Goal: Information Seeking & Learning: Learn about a topic

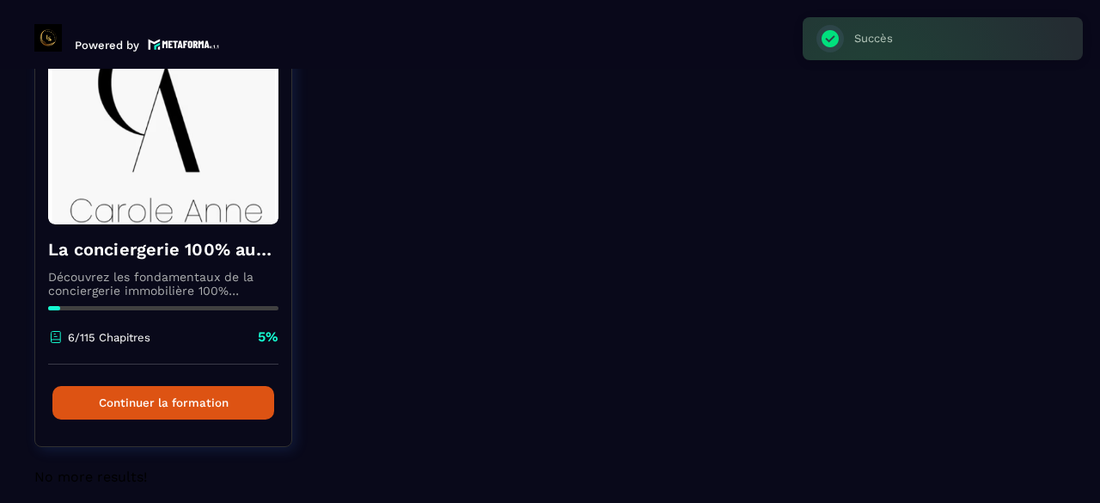
scroll to position [186, 0]
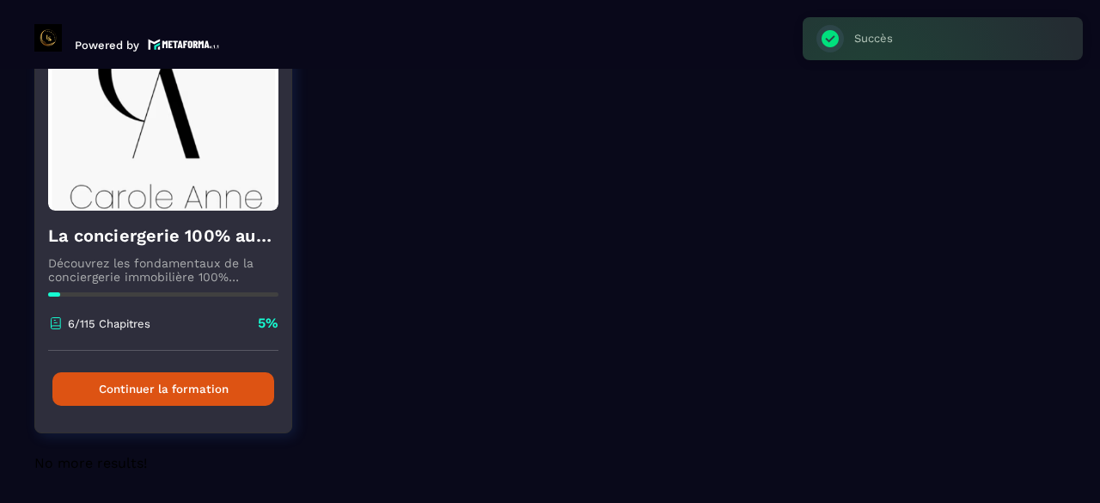
click at [228, 378] on button "Continuer la formation" at bounding box center [163, 389] width 222 height 34
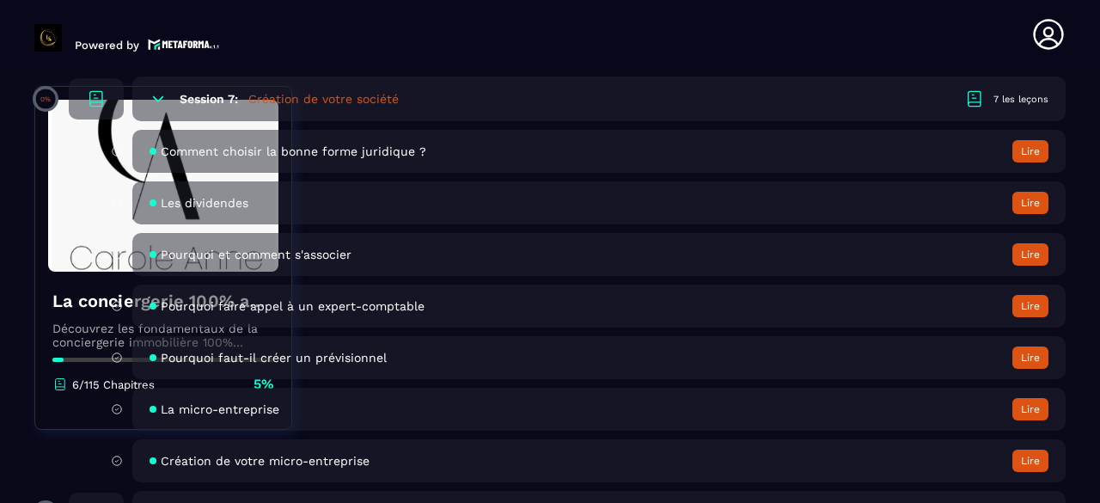
scroll to position [1632, 0]
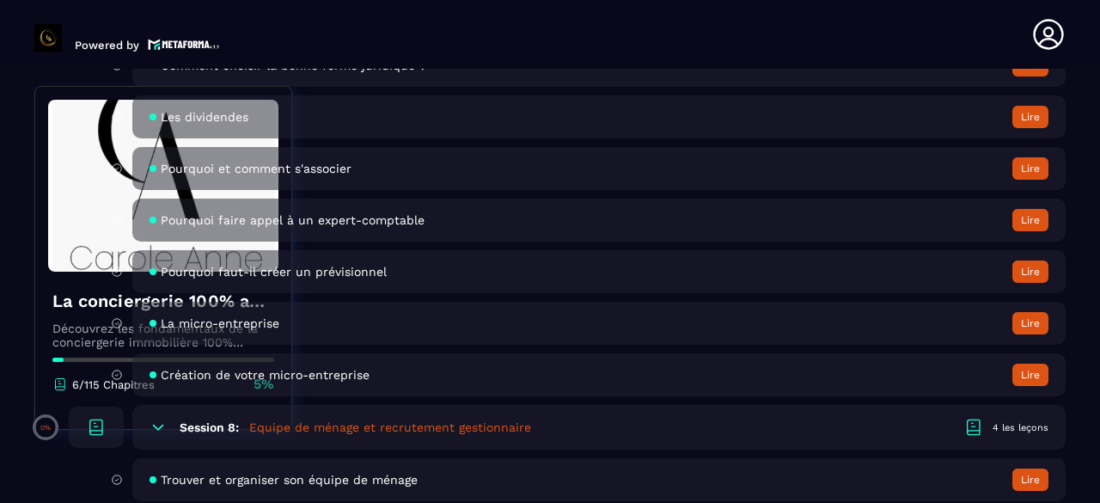
click at [890, 319] on div "La micro-entreprise Lire" at bounding box center [598, 323] width 933 height 43
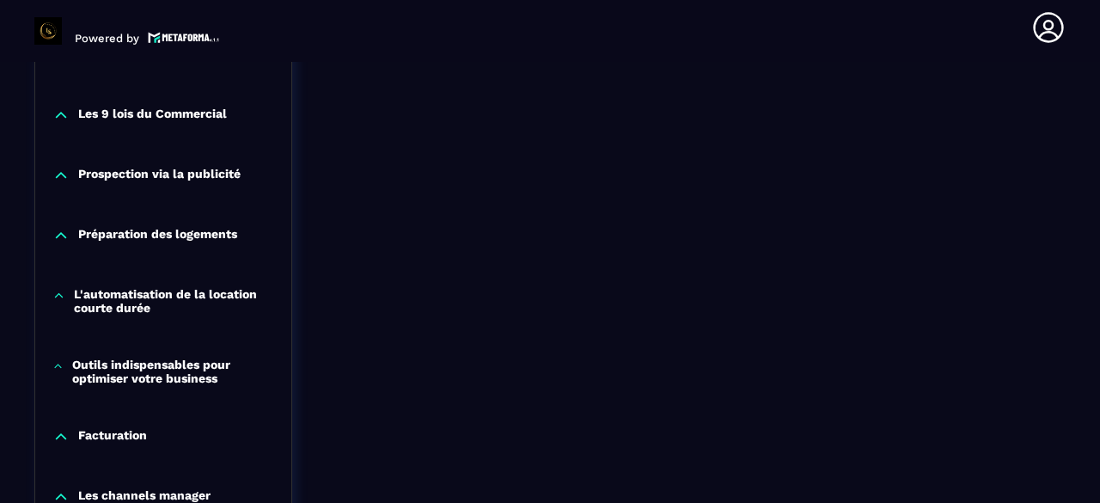
scroll to position [1486, 0]
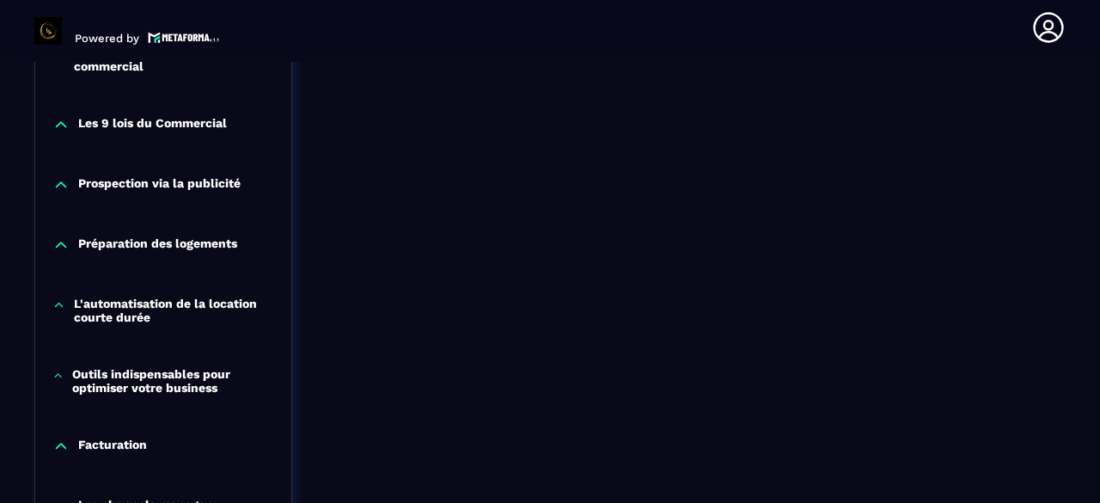
click at [120, 454] on p "Facturation" at bounding box center [112, 445] width 69 height 17
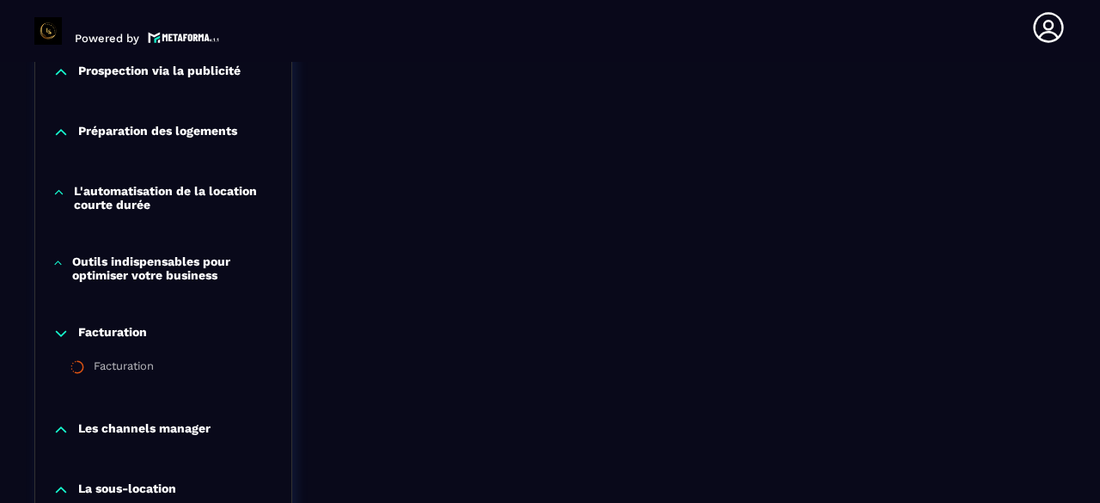
scroll to position [1572, 0]
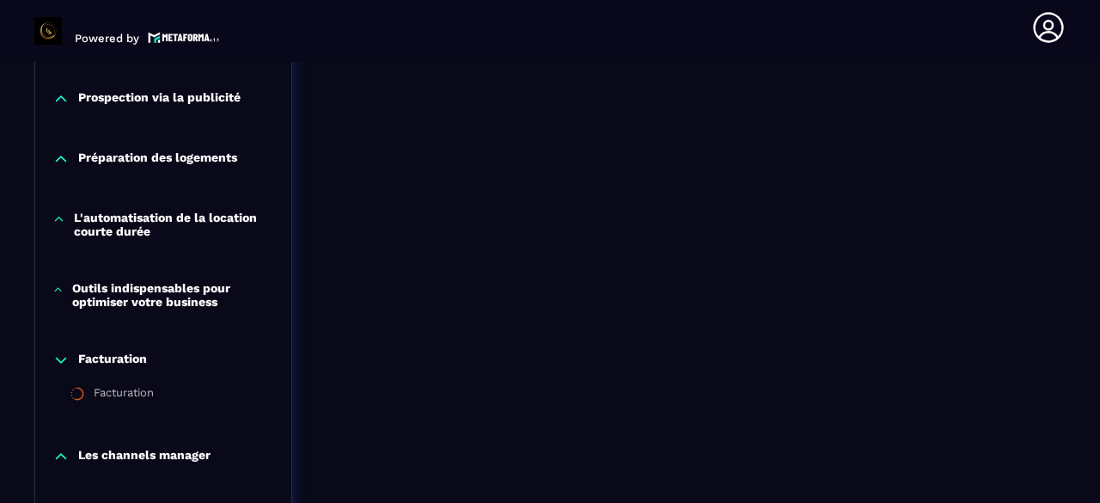
click at [160, 319] on div "Outils indispensables pour optimiser votre business" at bounding box center [163, 299] width 256 height 70
click at [198, 308] on p "Outils indispensables pour optimiser votre business" at bounding box center [173, 294] width 202 height 27
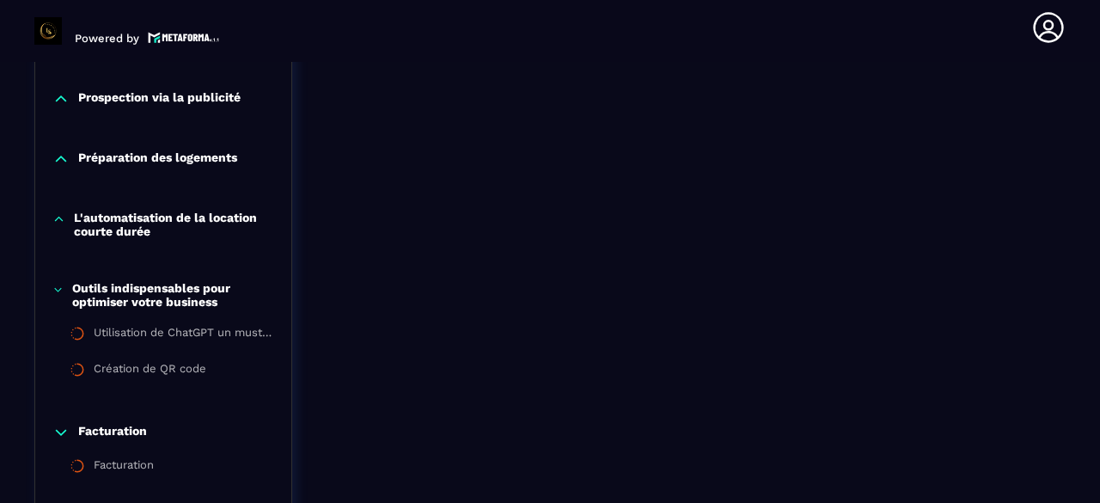
click at [179, 231] on p "L'automatisation de la location courte durée" at bounding box center [174, 223] width 200 height 27
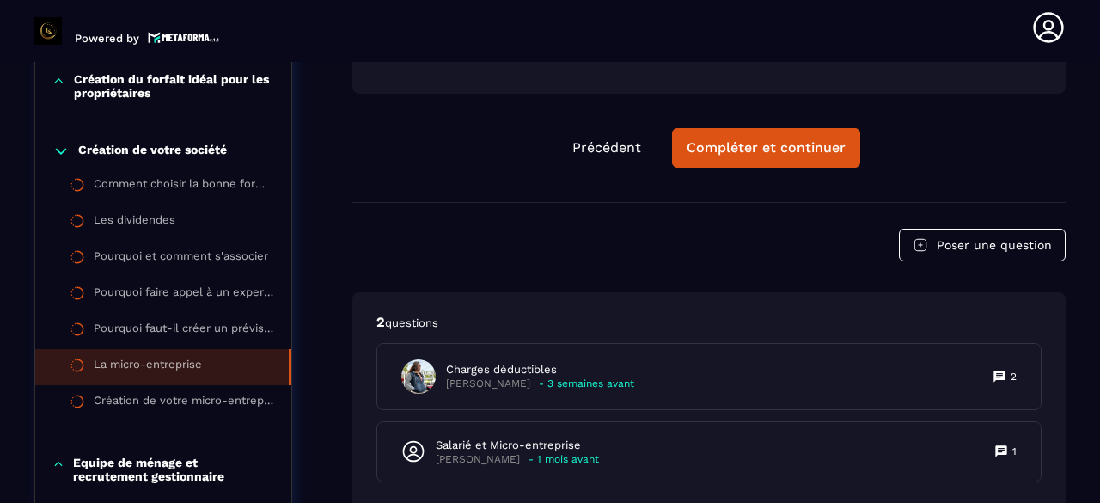
scroll to position [799, 0]
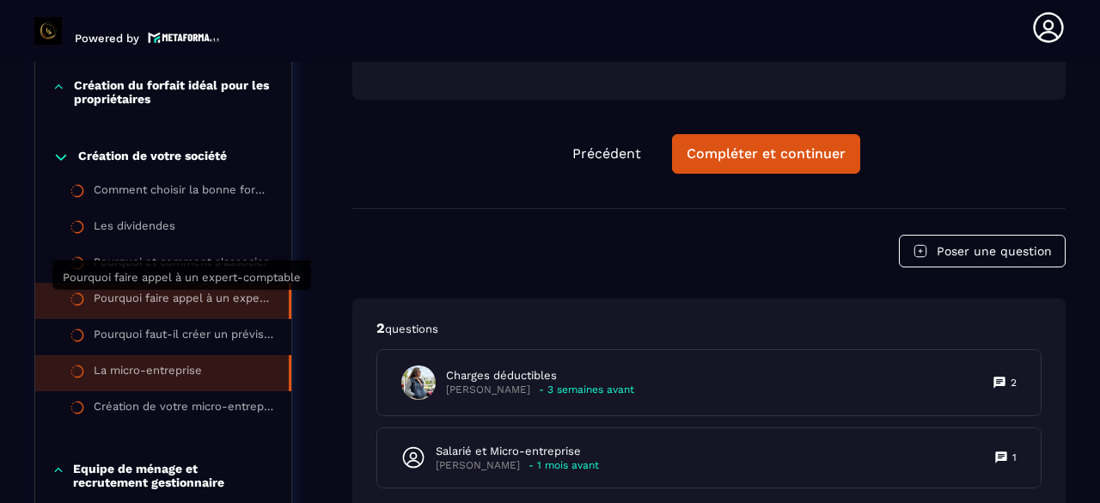
click at [208, 308] on div "Pourquoi faire appel à un expert-comptable" at bounding box center [183, 300] width 178 height 19
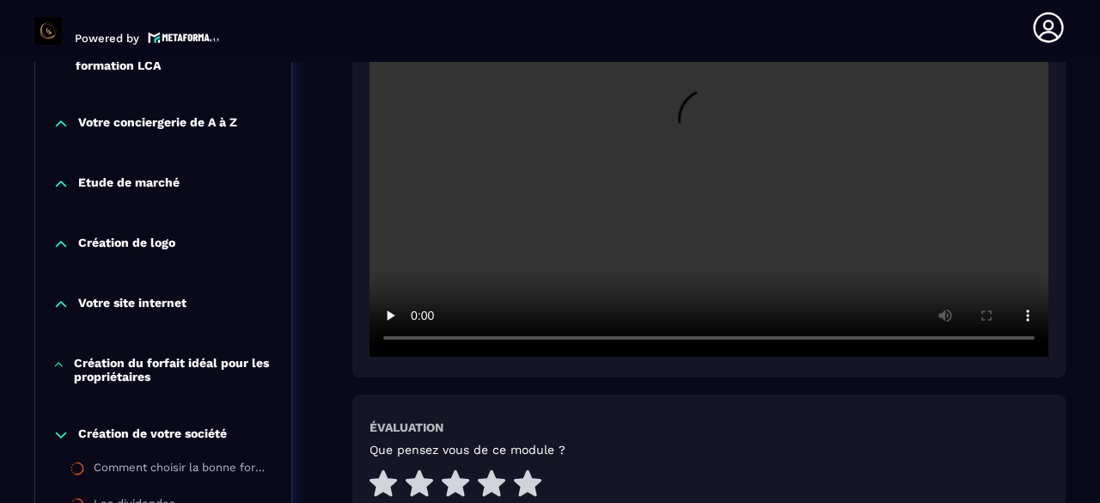
scroll to position [607, 0]
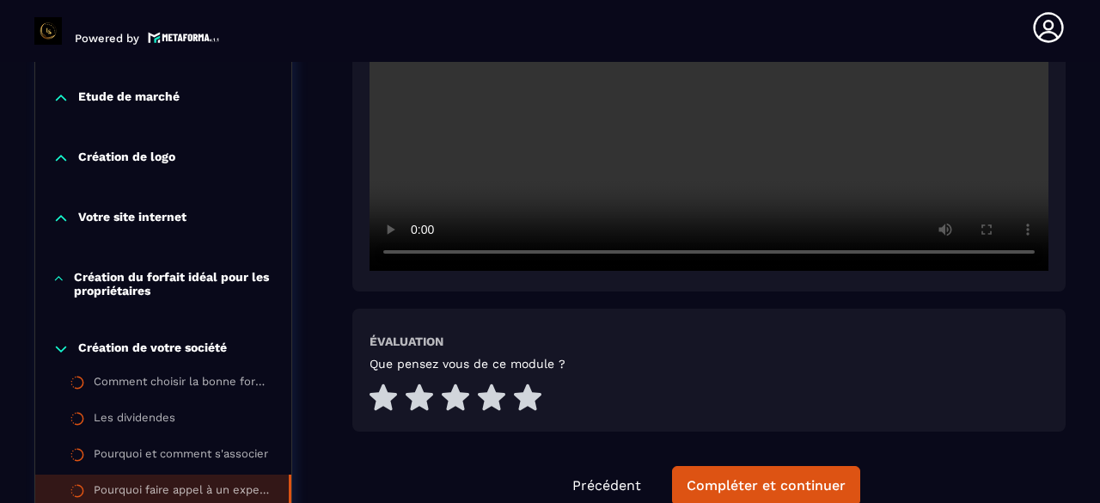
click at [132, 283] on p "Création du forfait idéal pour les propriétaires" at bounding box center [174, 283] width 200 height 27
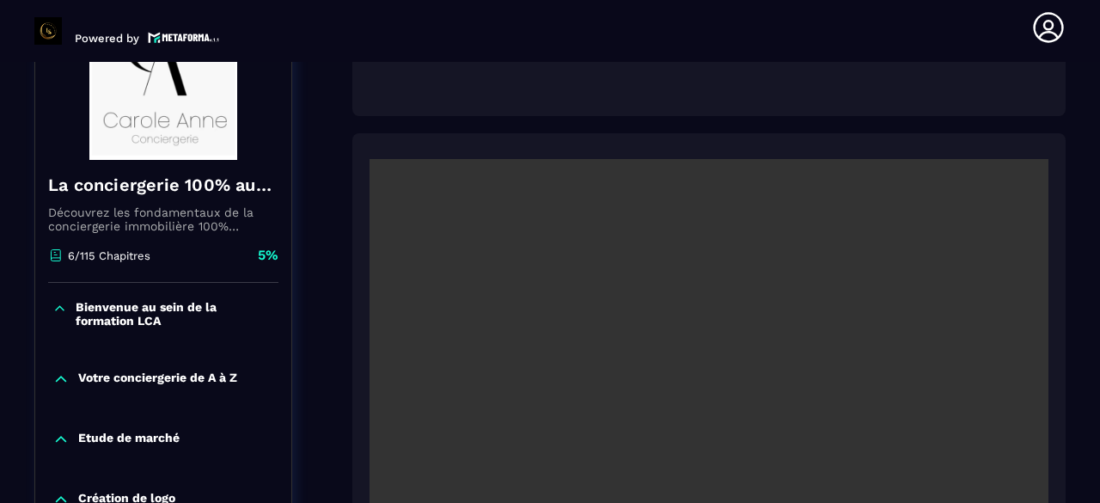
scroll to position [264, 0]
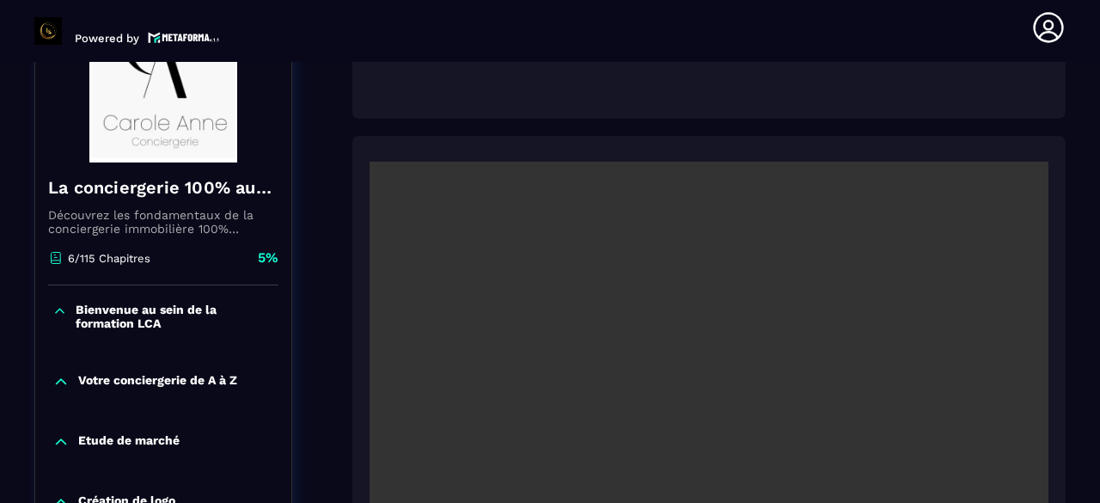
click at [61, 308] on icon at bounding box center [59, 310] width 15 height 17
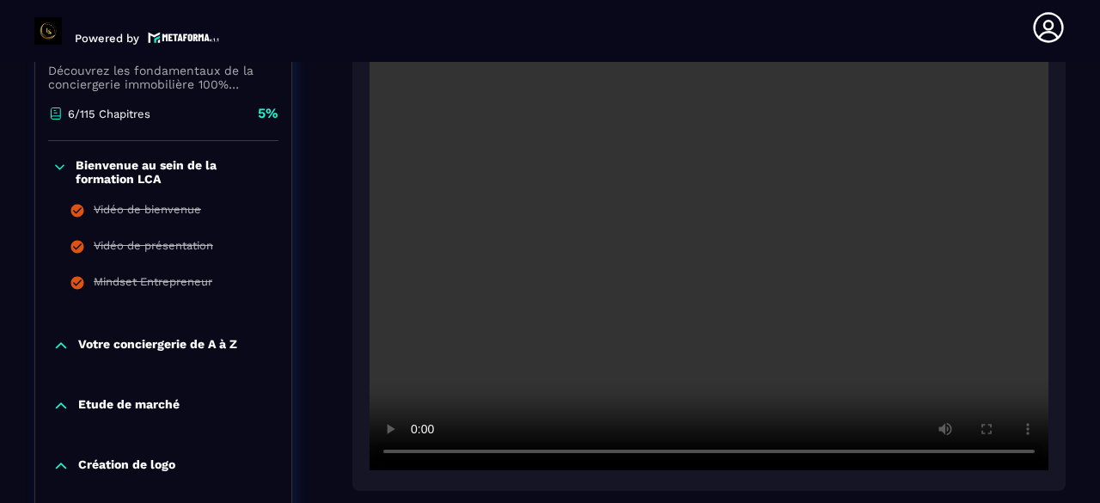
scroll to position [436, 0]
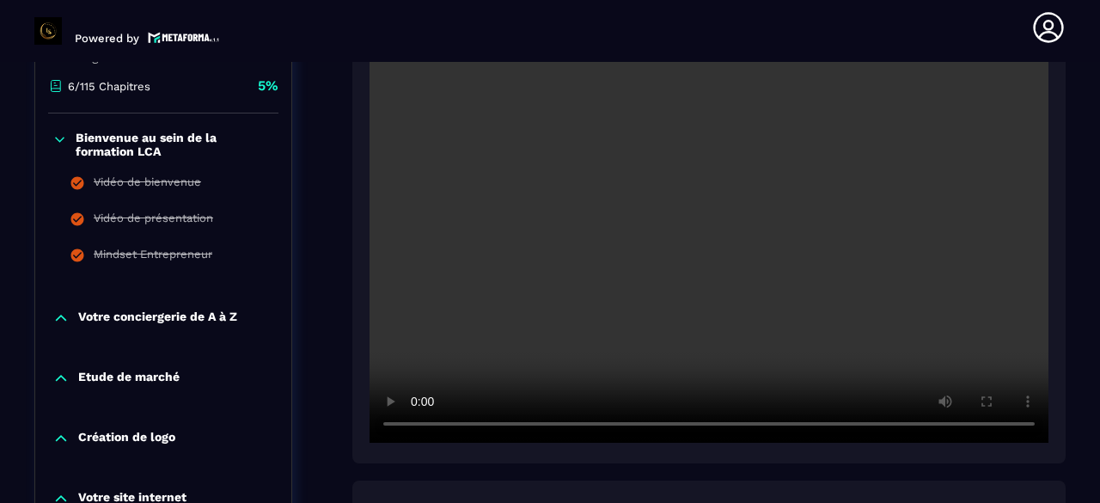
click at [70, 318] on div "Votre conciergerie de A à Z" at bounding box center [163, 317] width 256 height 17
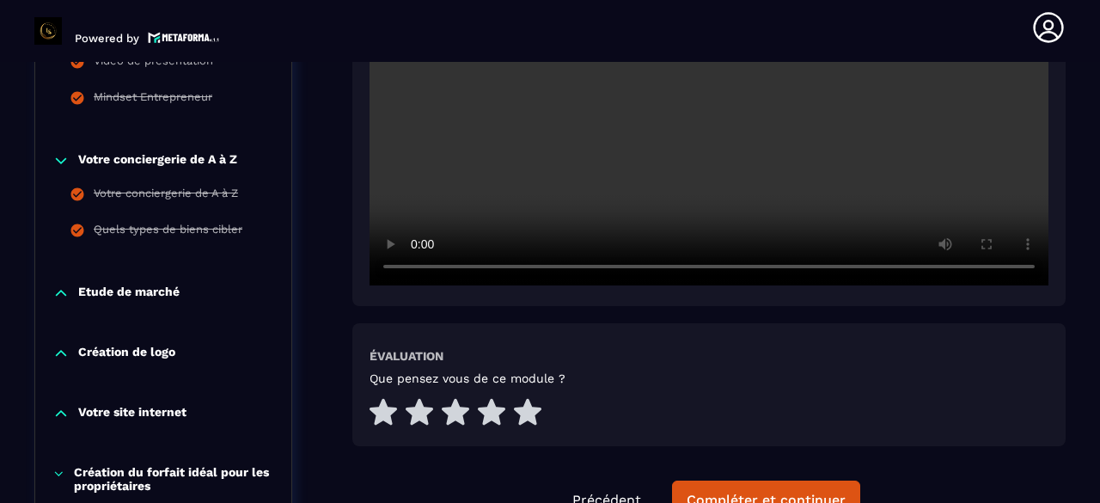
scroll to position [607, 0]
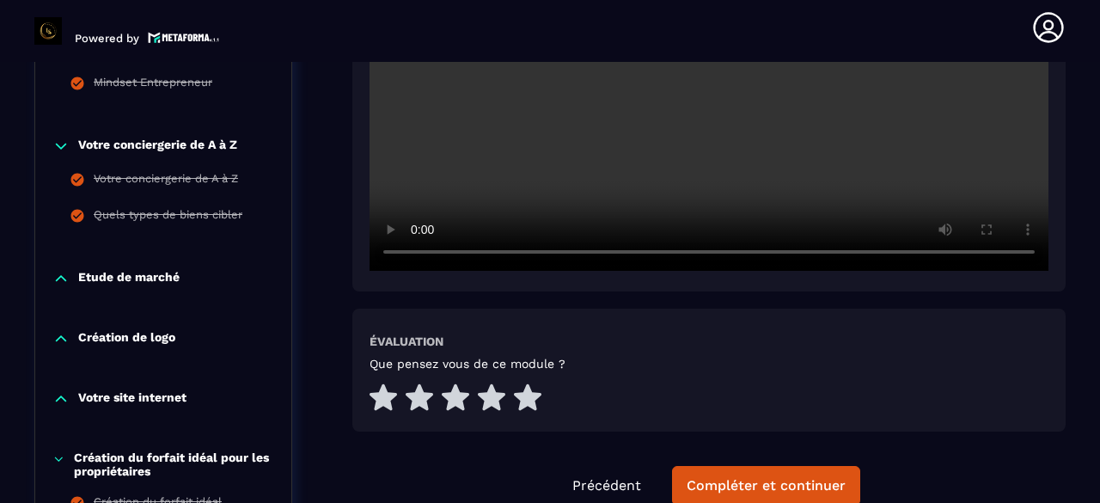
click at [60, 281] on icon at bounding box center [60, 278] width 17 height 17
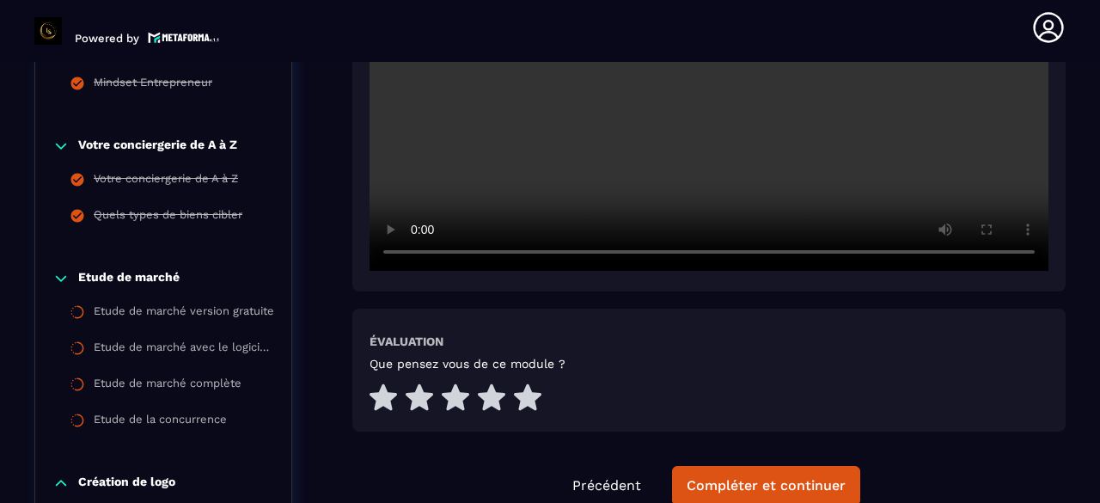
click at [60, 281] on icon at bounding box center [61, 278] width 10 height 5
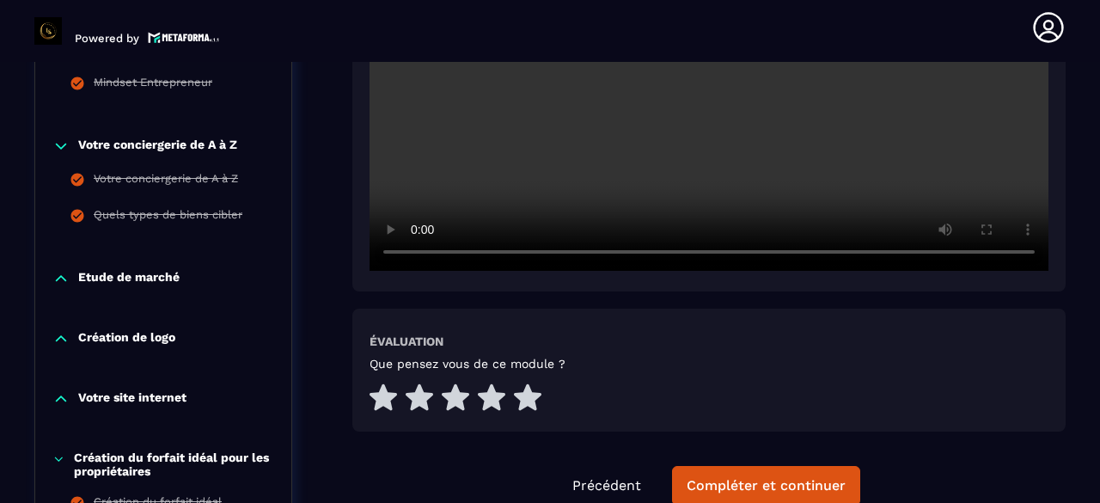
click at [65, 395] on icon at bounding box center [60, 398] width 17 height 17
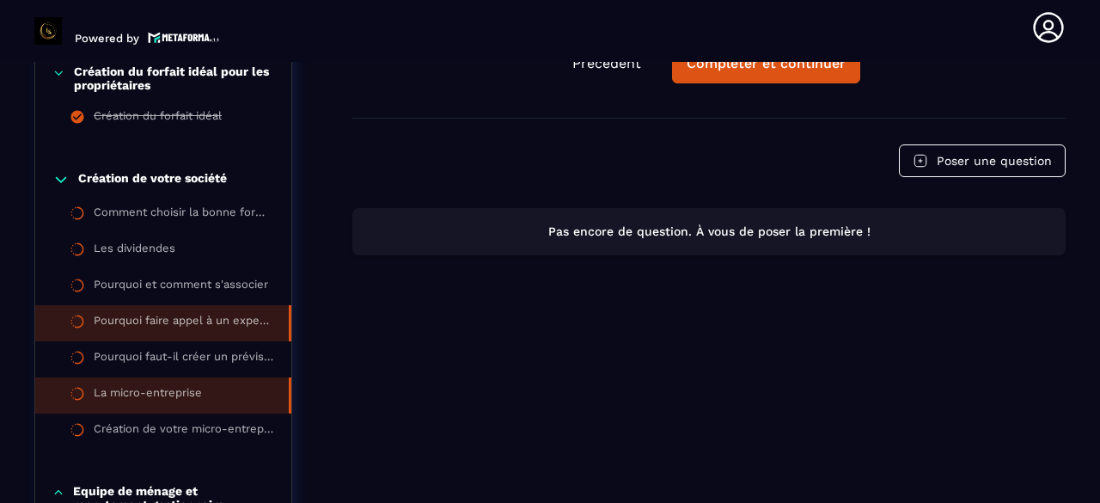
scroll to position [1037, 0]
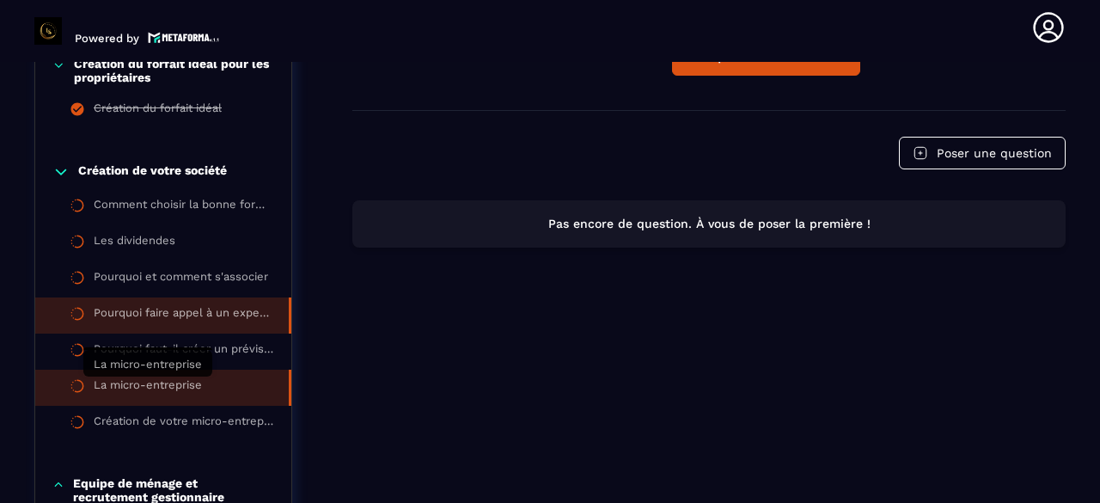
click at [185, 385] on div "La micro-entreprise" at bounding box center [148, 387] width 108 height 19
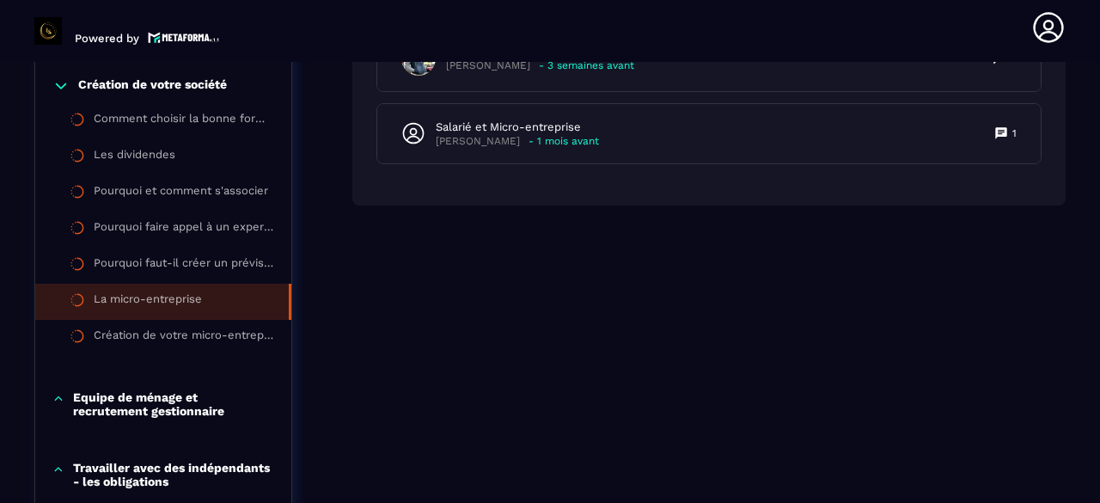
scroll to position [1209, 0]
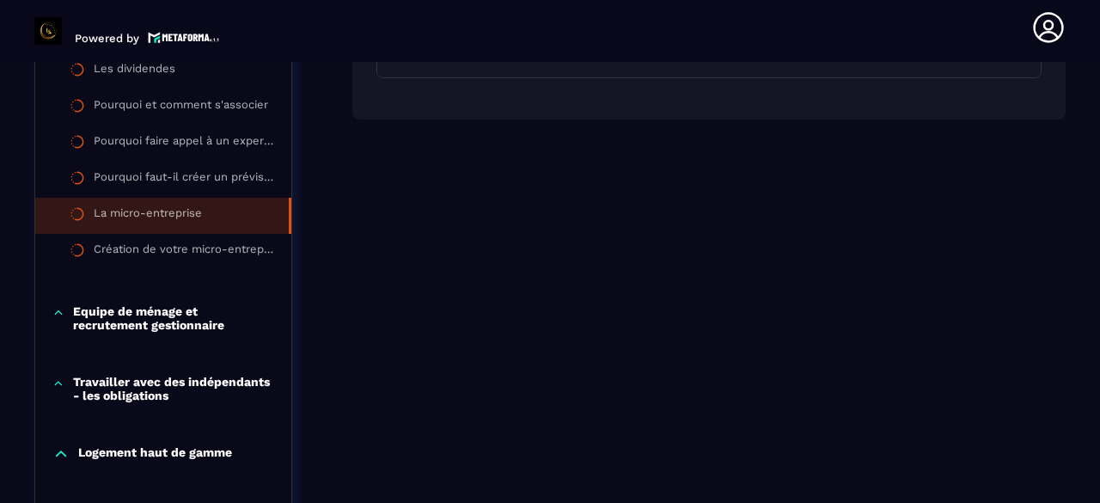
click at [64, 316] on icon at bounding box center [58, 312] width 12 height 17
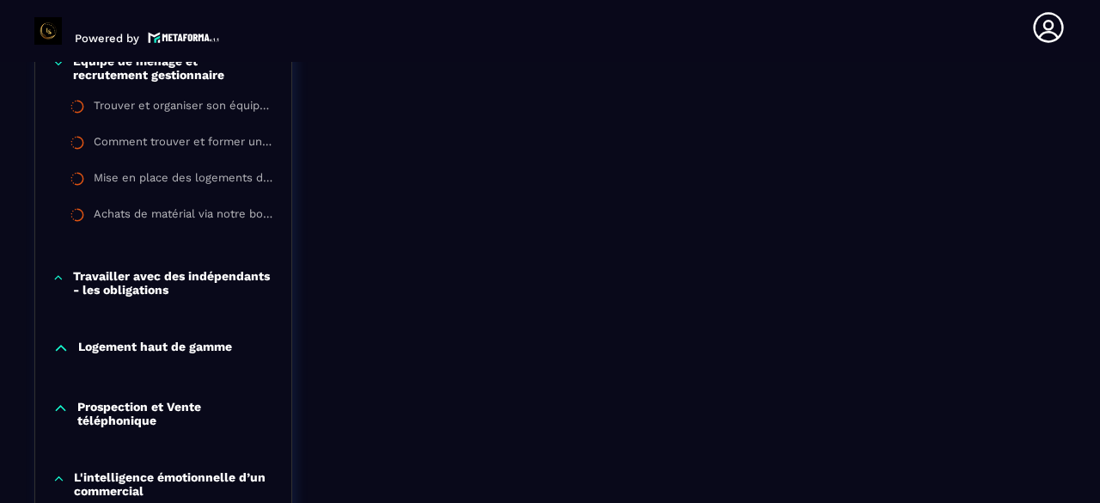
scroll to position [1466, 0]
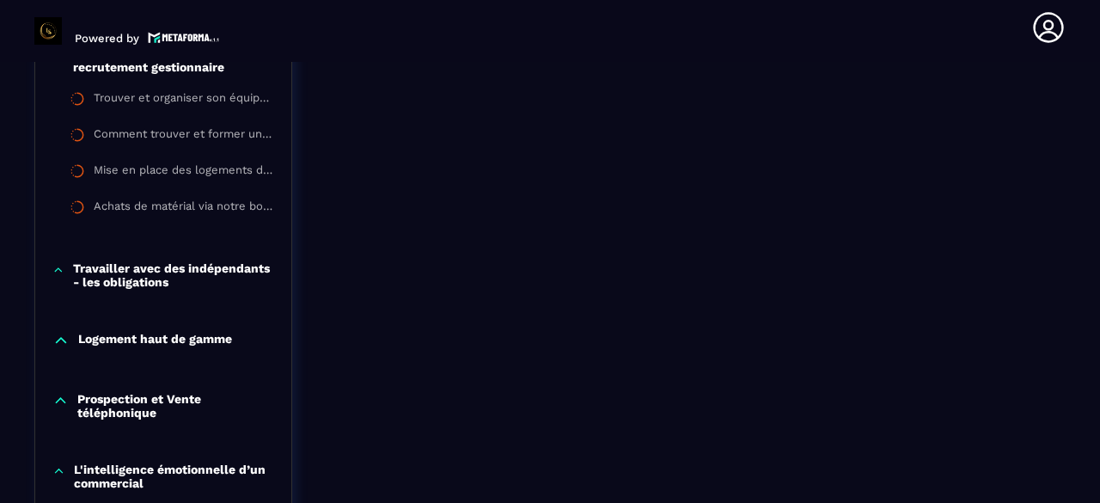
click at [55, 272] on icon at bounding box center [58, 269] width 12 height 17
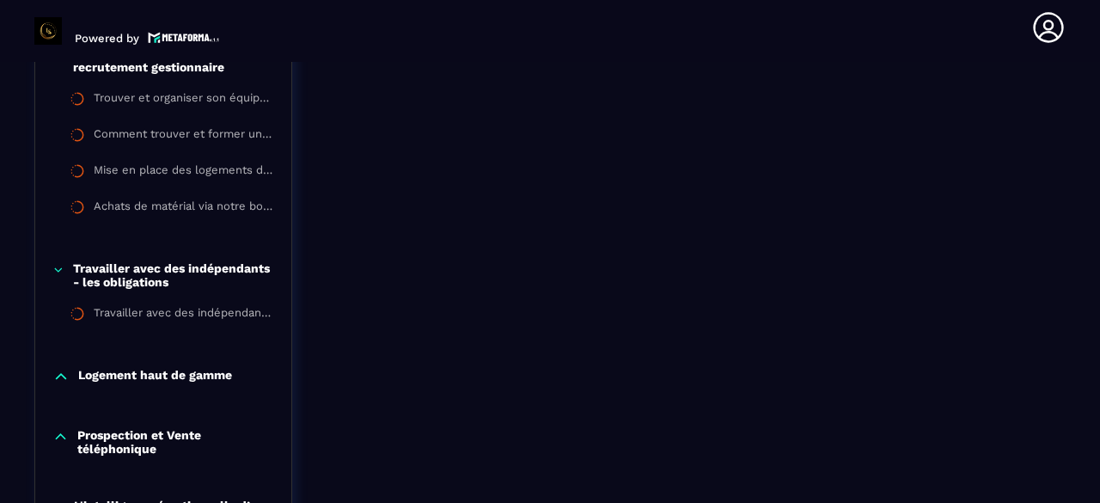
click at [58, 383] on icon at bounding box center [60, 376] width 17 height 17
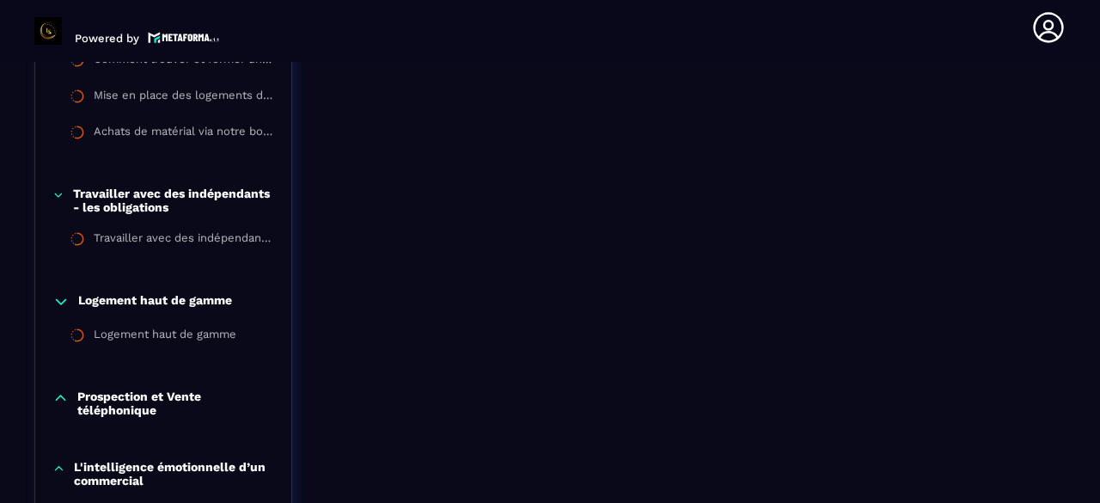
scroll to position [1638, 0]
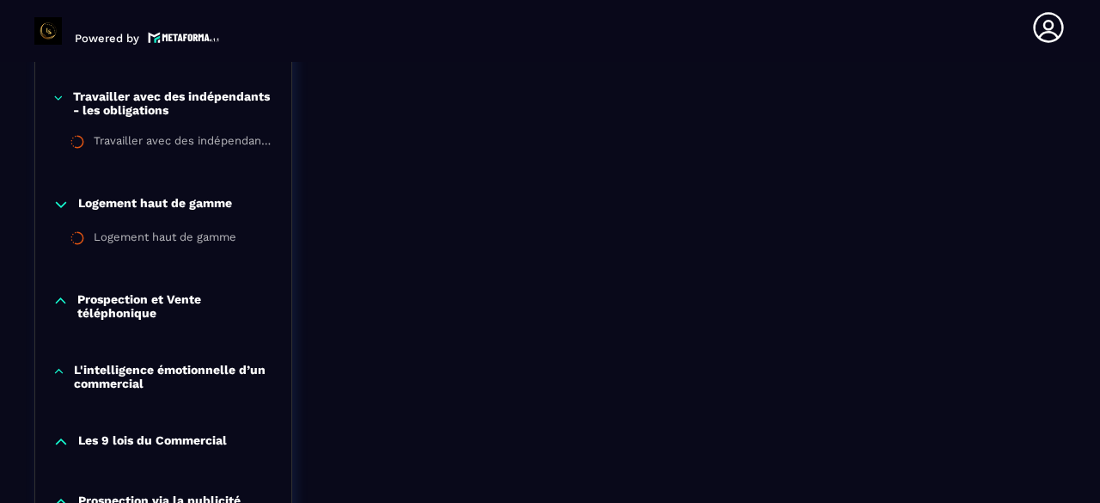
click at [58, 302] on icon at bounding box center [60, 300] width 16 height 17
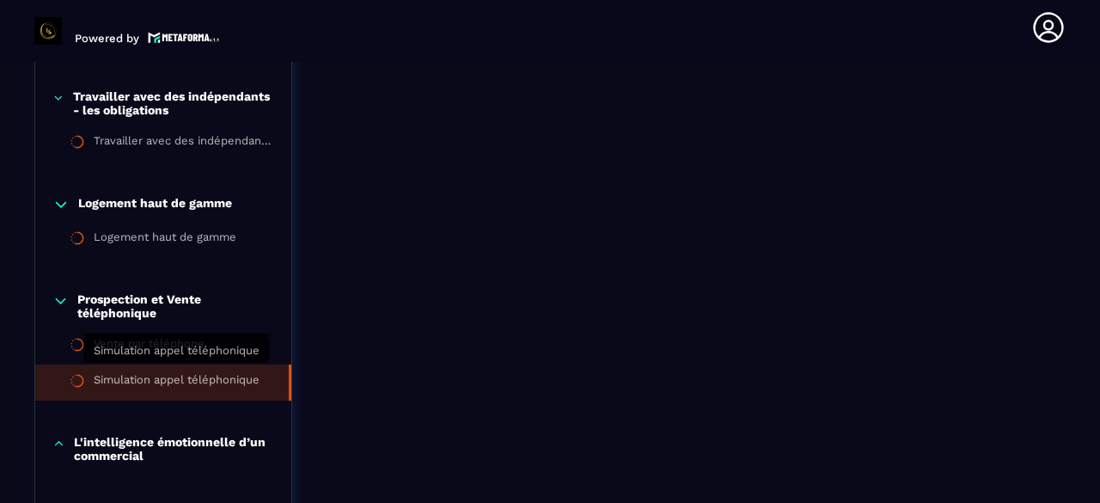
scroll to position [1810, 0]
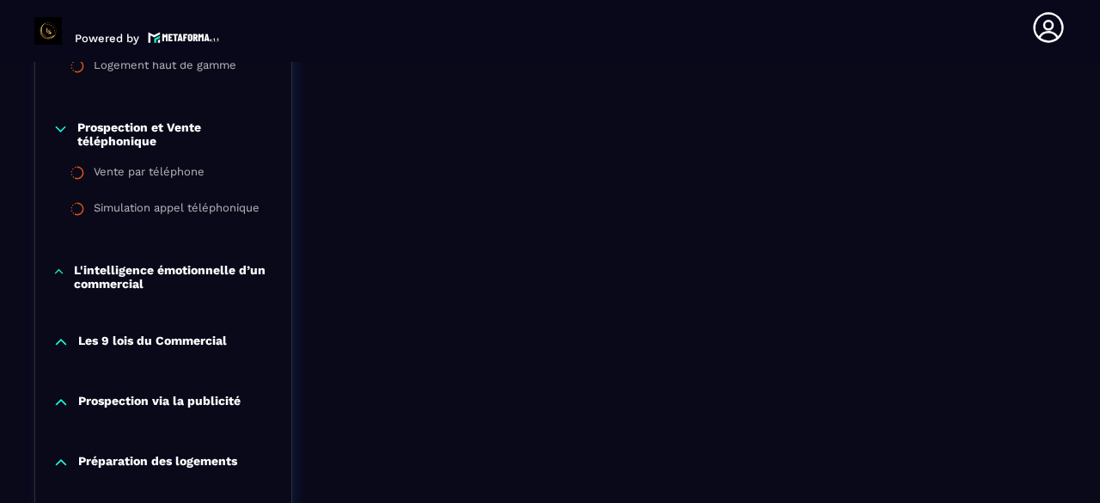
click at [58, 273] on icon at bounding box center [59, 271] width 8 height 3
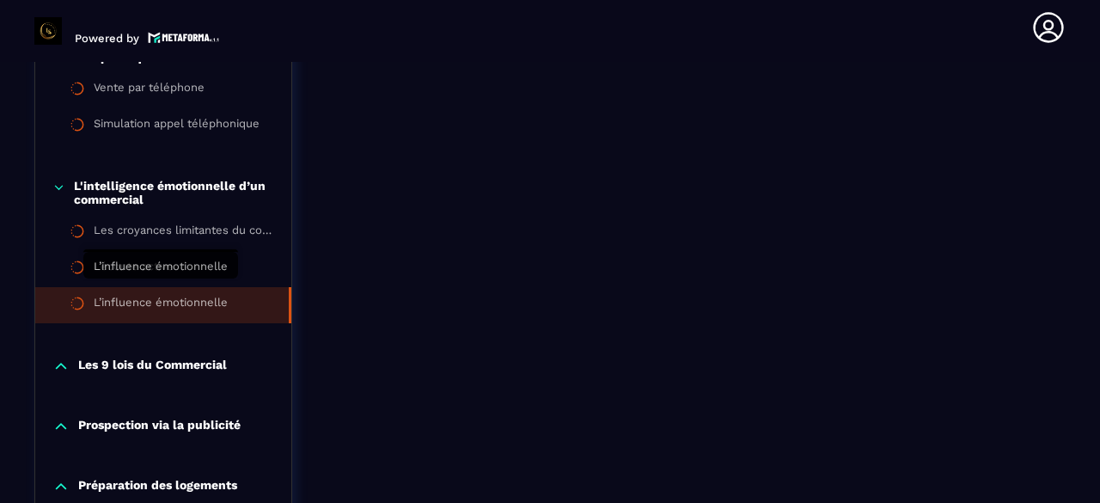
scroll to position [1982, 0]
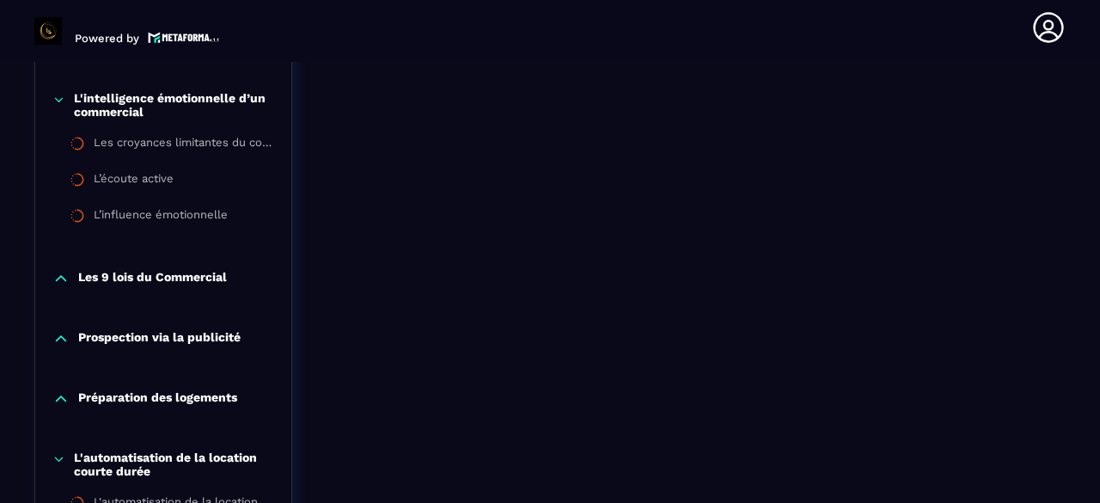
click at [64, 344] on icon at bounding box center [60, 338] width 17 height 17
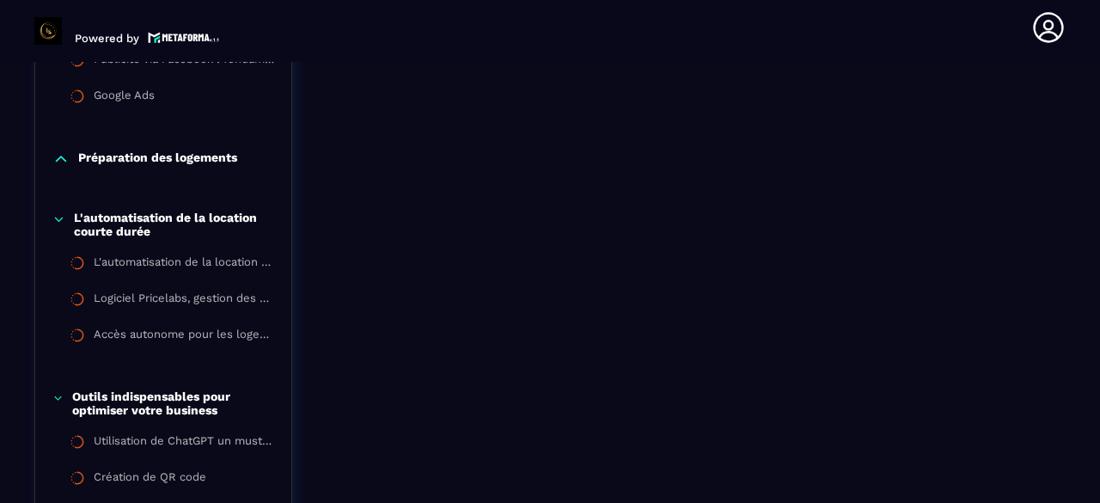
scroll to position [2325, 0]
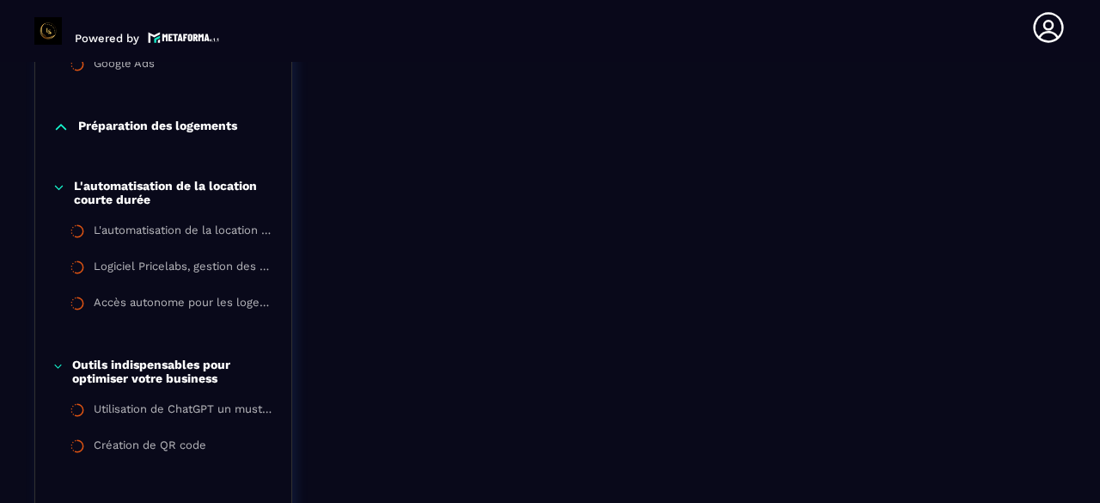
click at [58, 136] on icon at bounding box center [60, 127] width 17 height 17
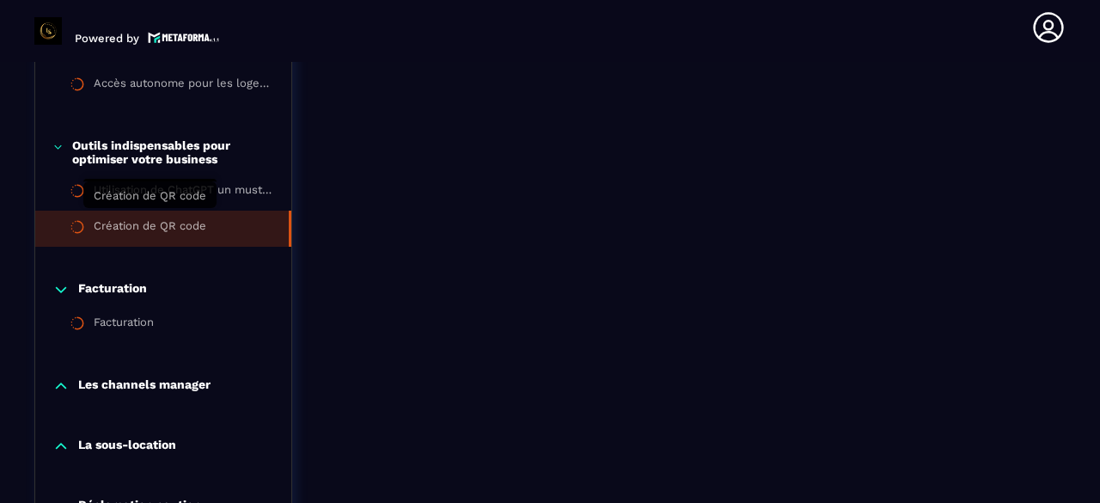
scroll to position [2669, 0]
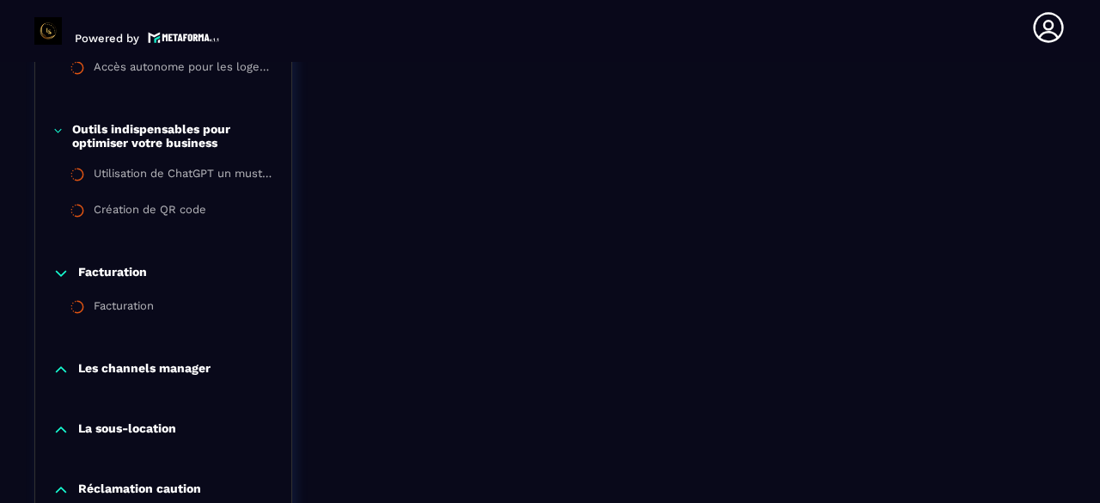
click at [52, 374] on icon at bounding box center [60, 369] width 17 height 17
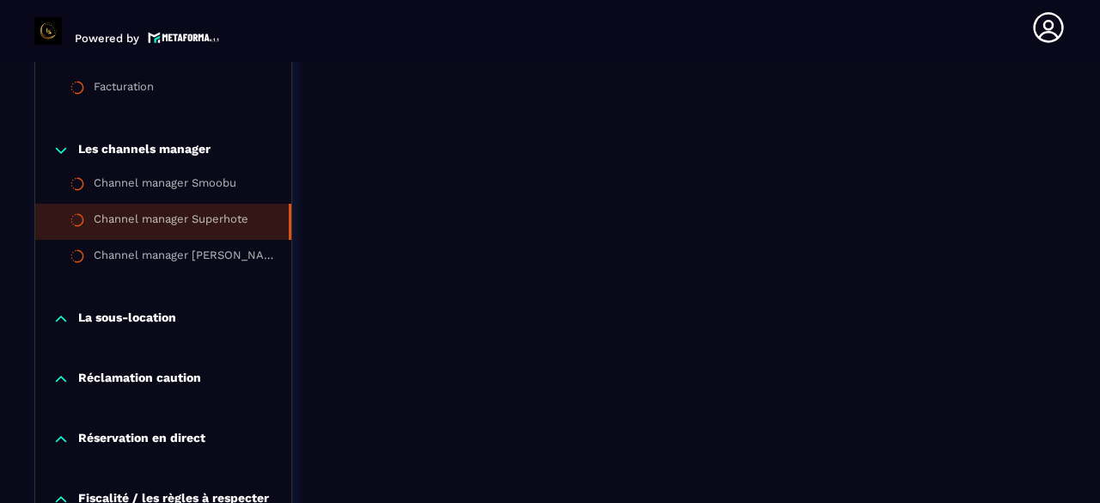
scroll to position [2927, 0]
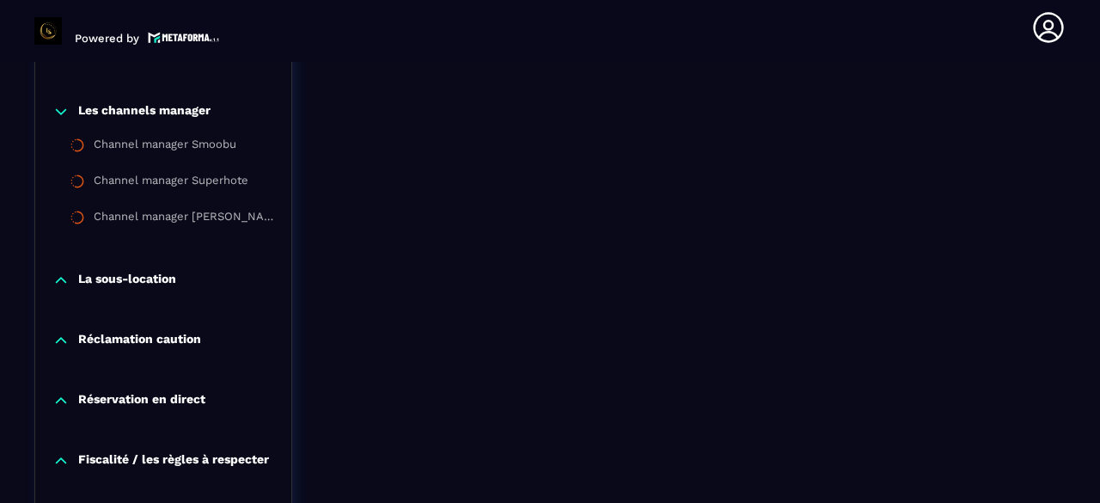
click at [60, 283] on icon at bounding box center [61, 279] width 10 height 5
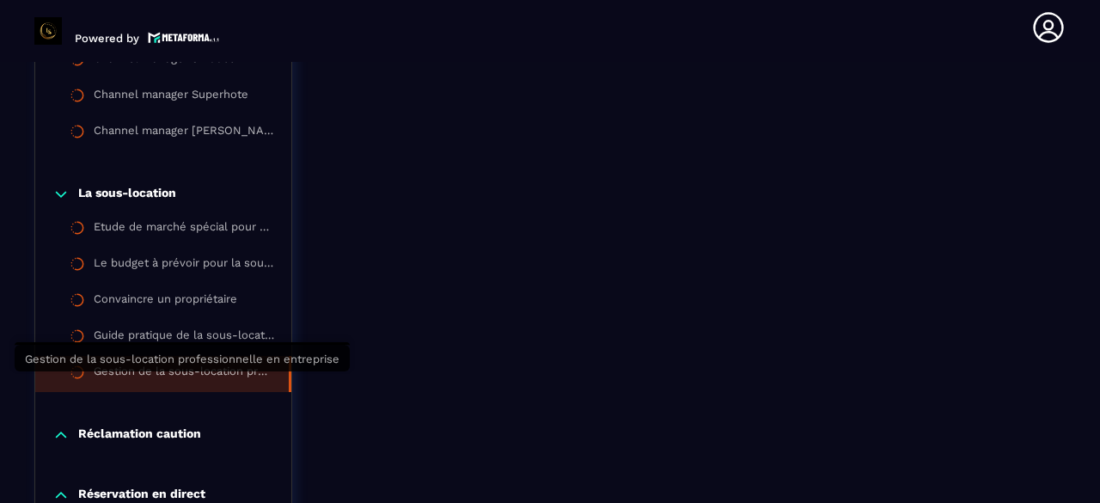
scroll to position [3184, 0]
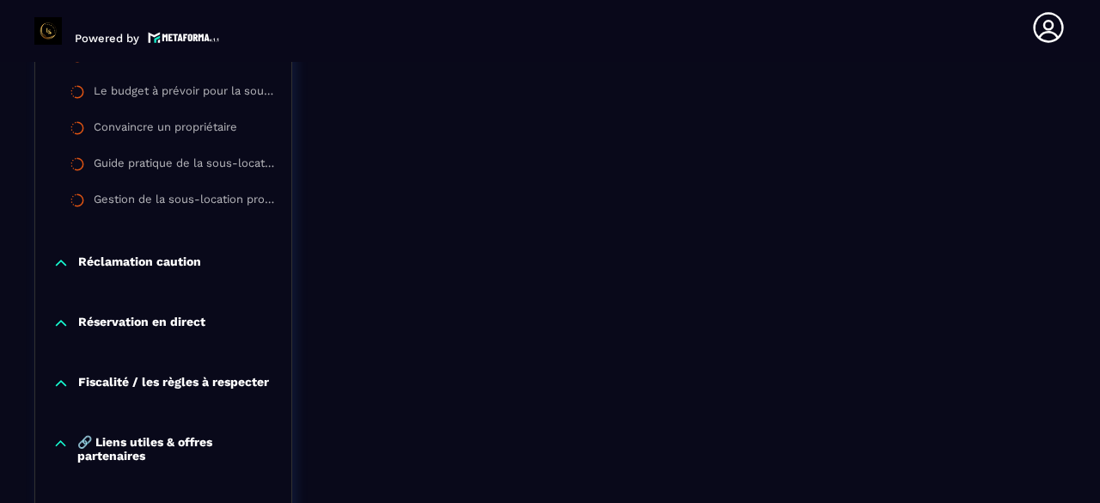
click at [58, 265] on icon at bounding box center [61, 262] width 10 height 5
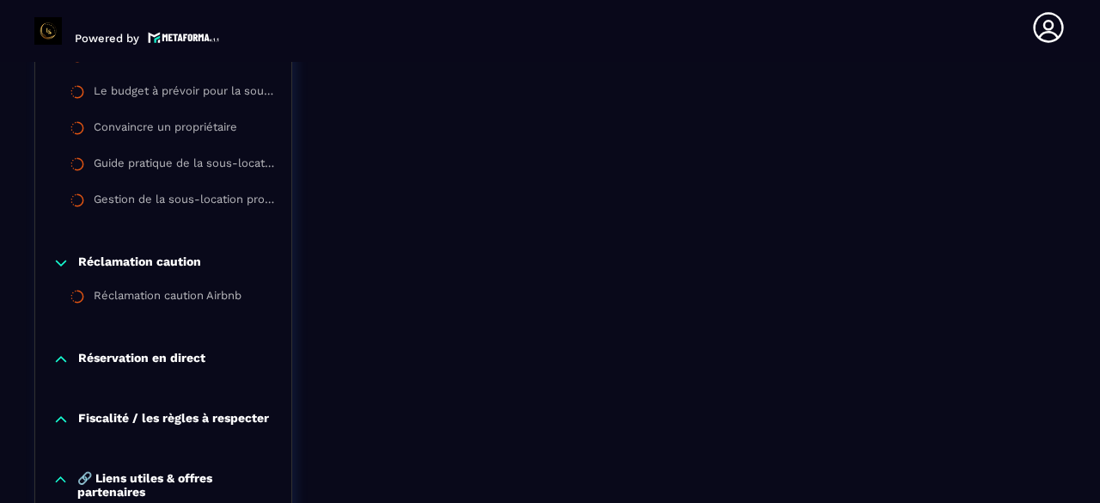
click at [61, 367] on icon at bounding box center [60, 358] width 17 height 17
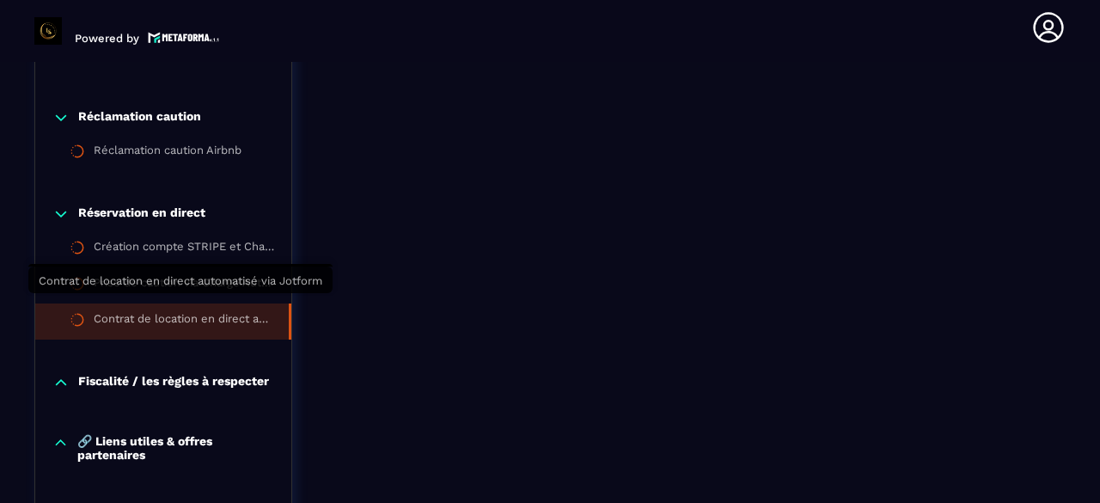
scroll to position [3356, 0]
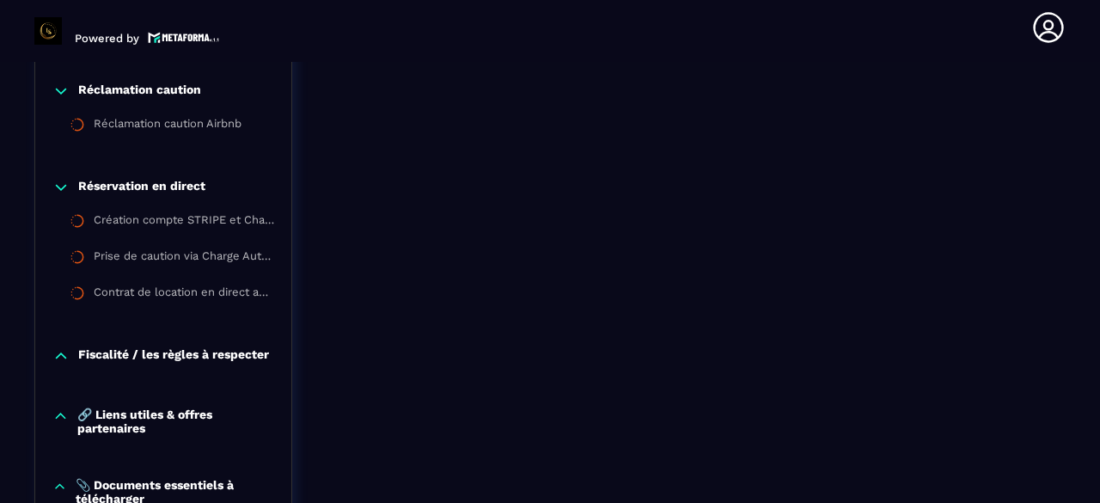
click at [64, 363] on icon at bounding box center [60, 355] width 17 height 17
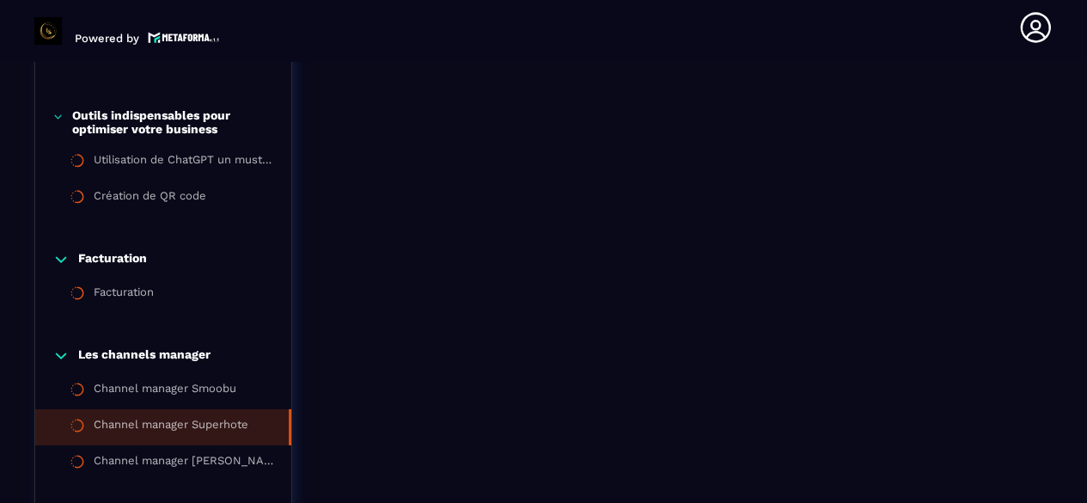
scroll to position [2495, 0]
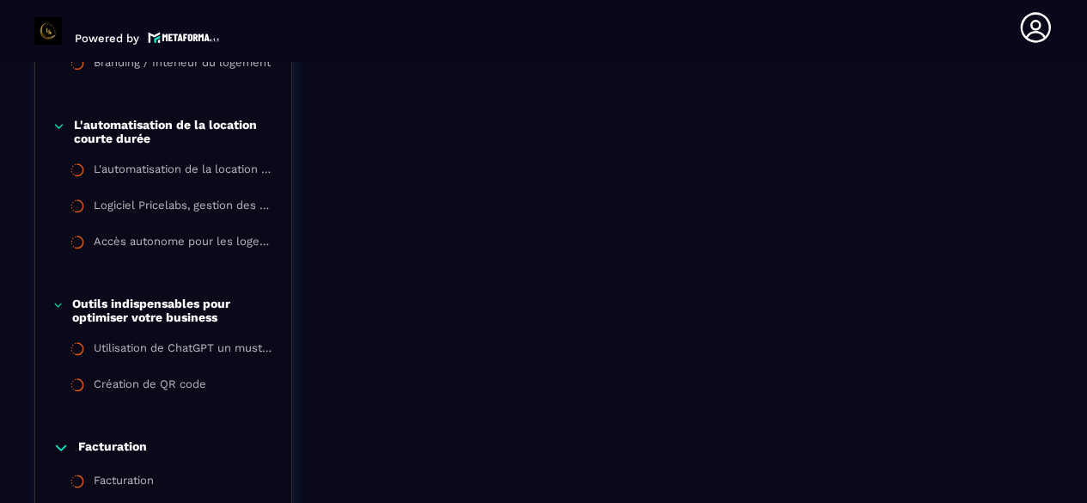
click at [47, 313] on div "Outils indispensables pour optimiser votre business" at bounding box center [163, 309] width 256 height 27
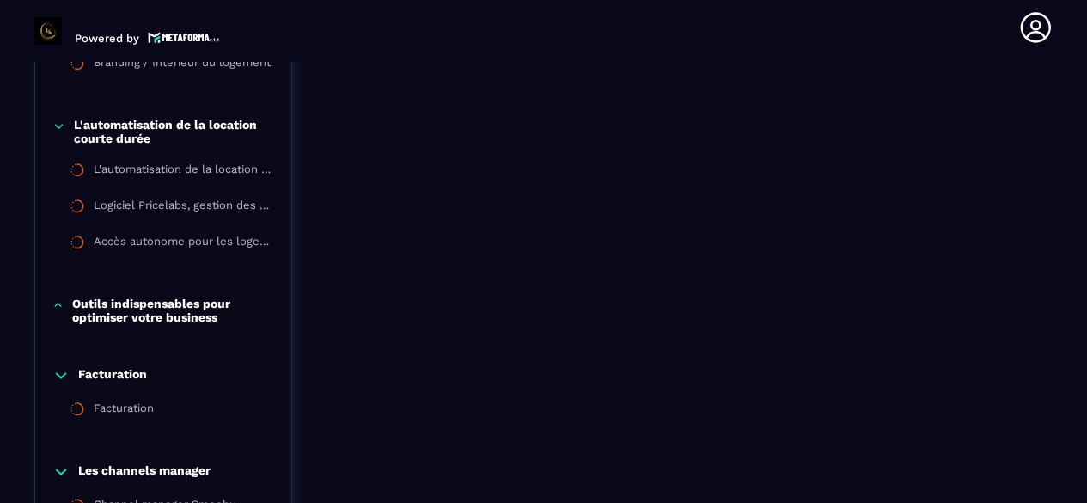
click at [59, 131] on icon at bounding box center [58, 126] width 13 height 17
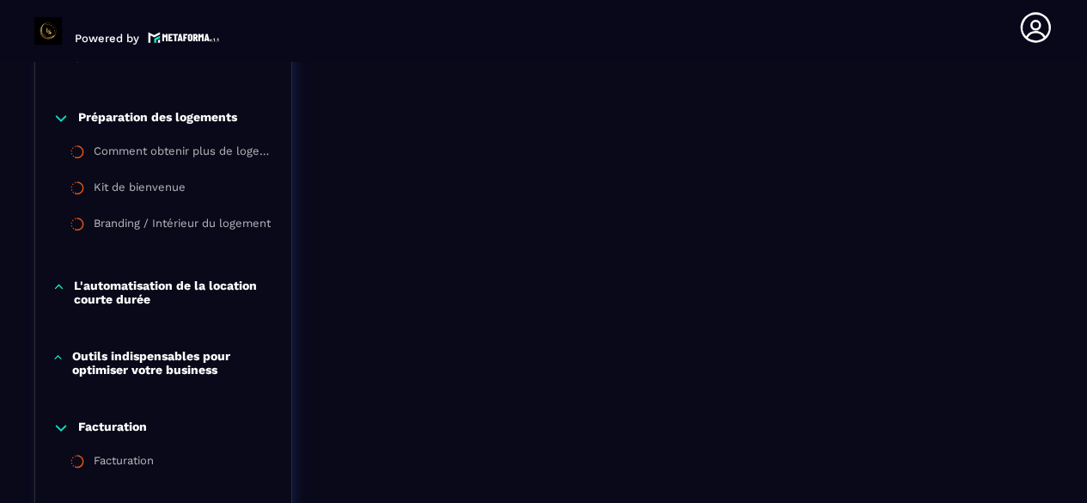
scroll to position [2323, 0]
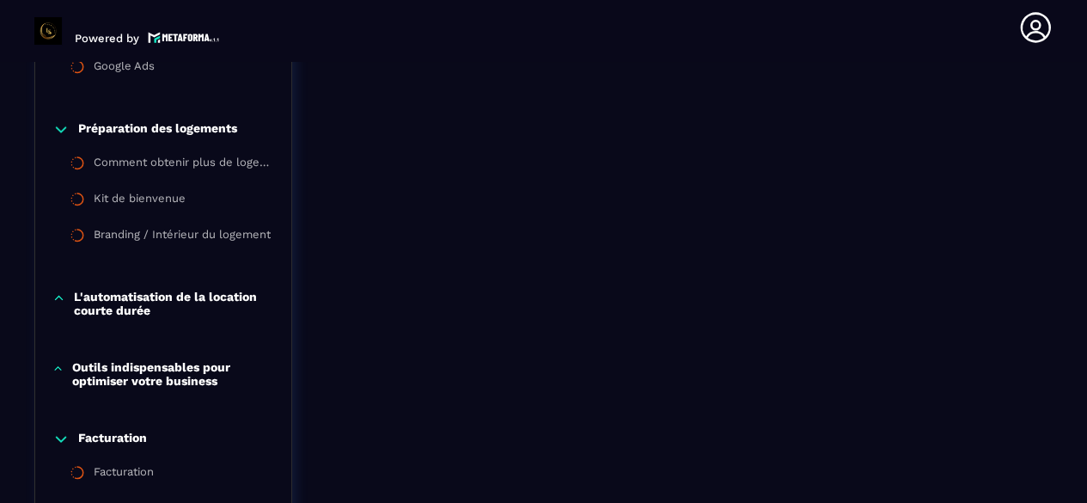
click at [60, 133] on icon at bounding box center [60, 129] width 17 height 17
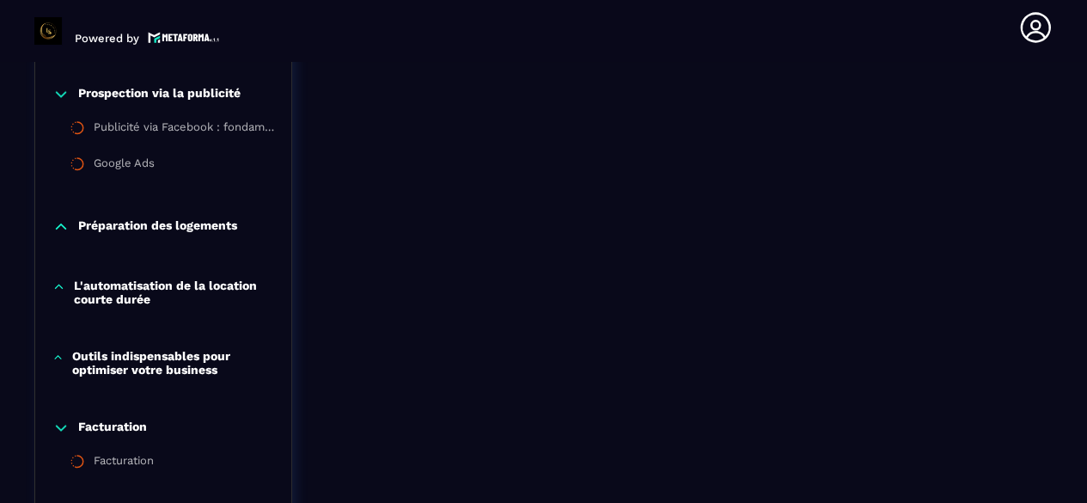
scroll to position [2065, 0]
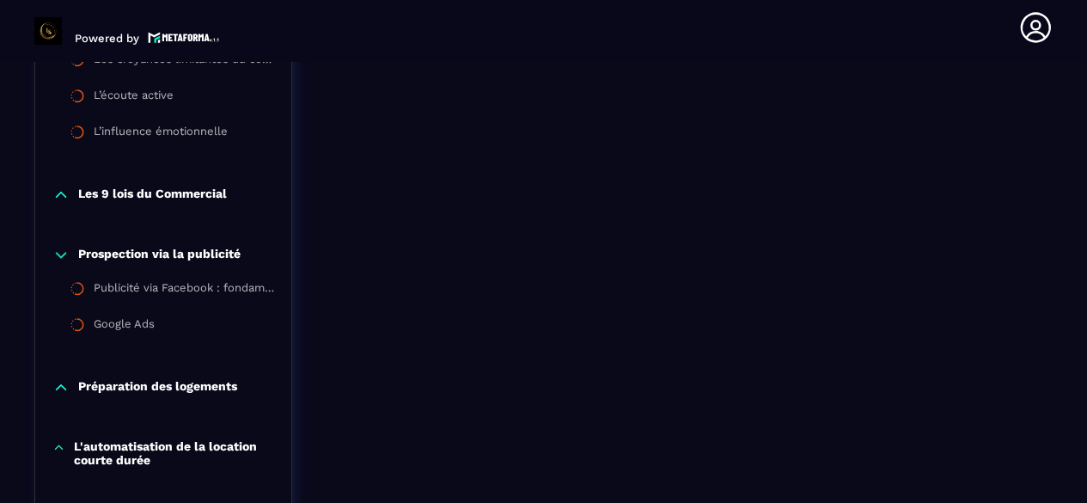
click at [58, 264] on icon at bounding box center [60, 255] width 17 height 17
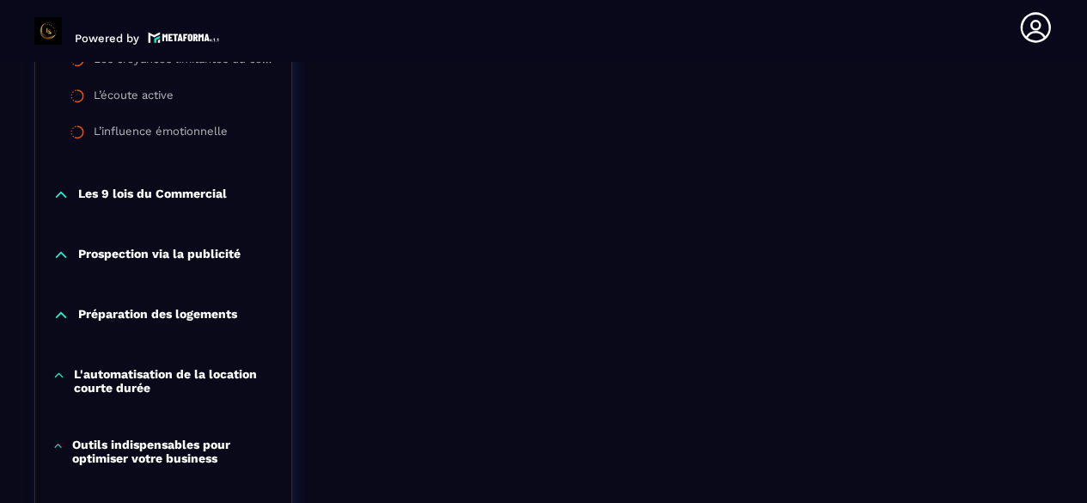
scroll to position [1893, 0]
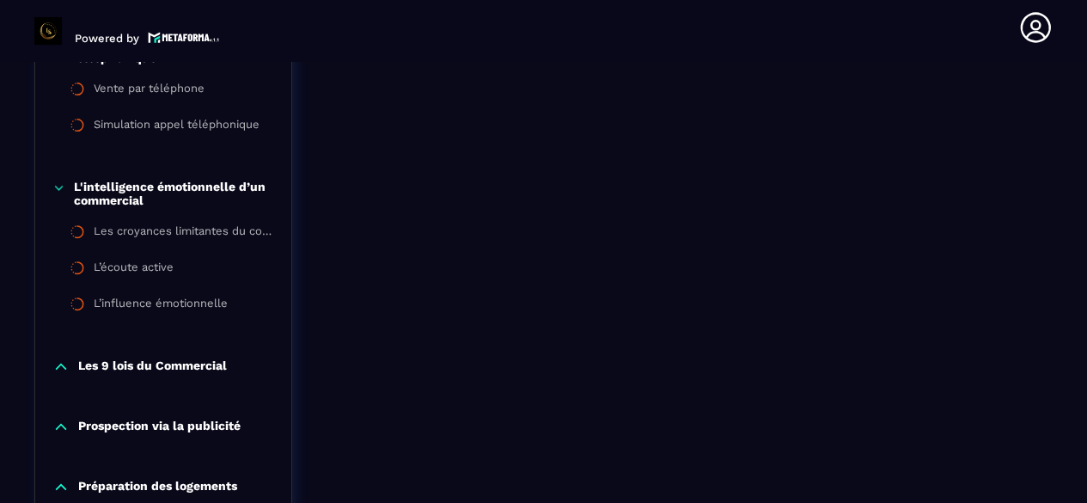
click at [57, 186] on icon at bounding box center [58, 188] width 13 height 17
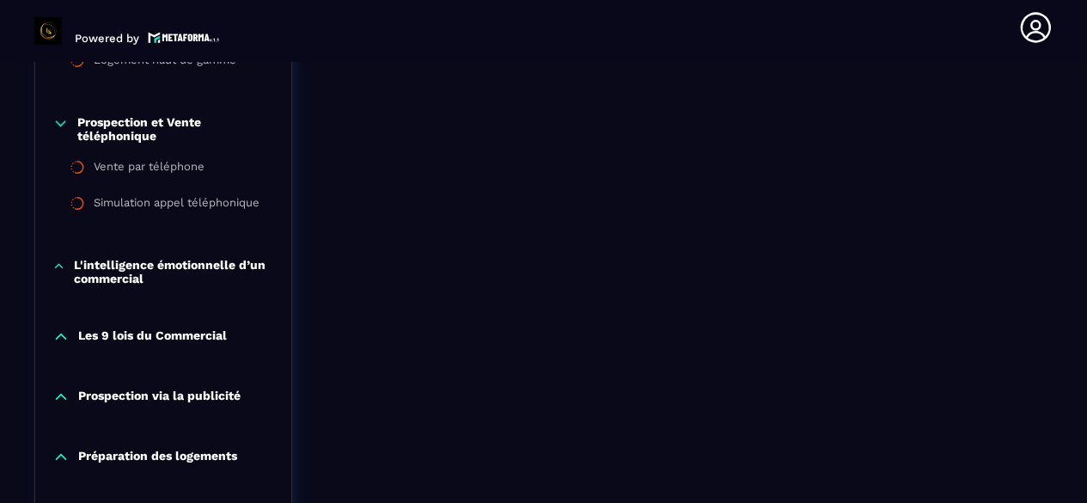
scroll to position [1636, 0]
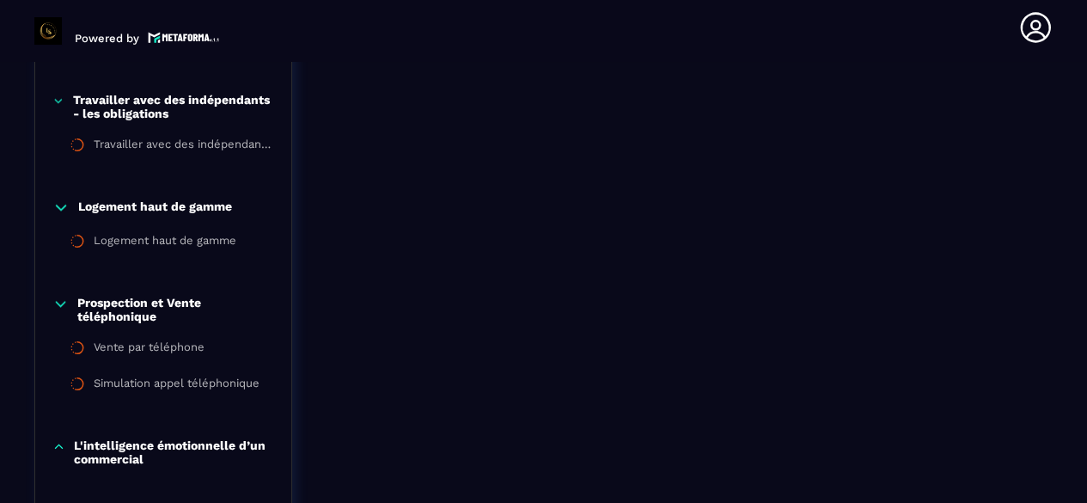
click at [54, 306] on icon at bounding box center [60, 303] width 16 height 17
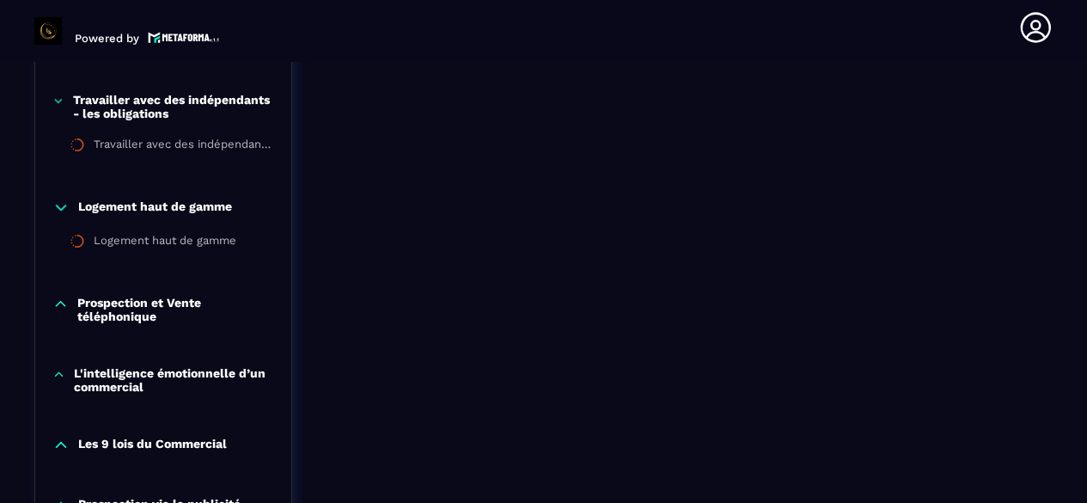
click at [67, 207] on icon at bounding box center [60, 206] width 17 height 17
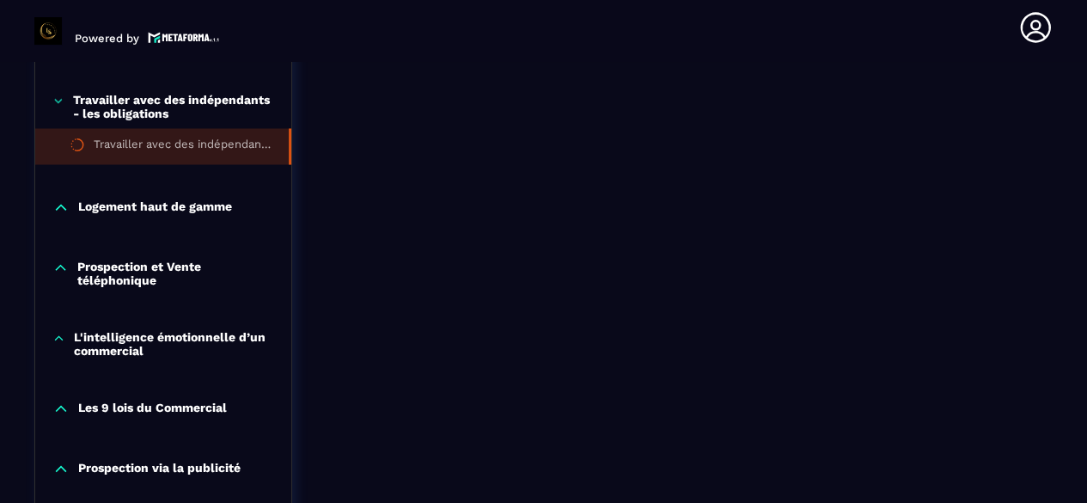
scroll to position [1378, 0]
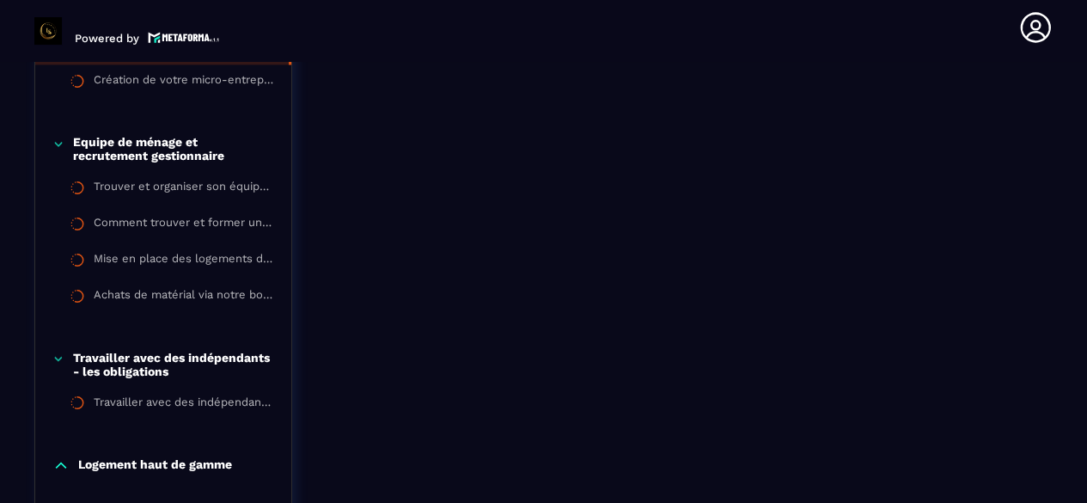
click at [56, 360] on icon at bounding box center [58, 358] width 12 height 17
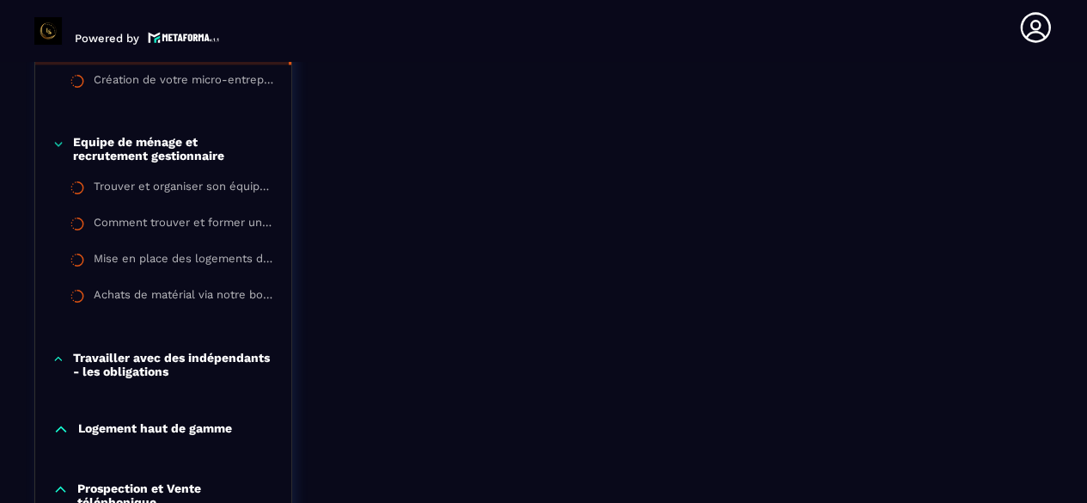
click at [52, 149] on icon at bounding box center [58, 143] width 12 height 17
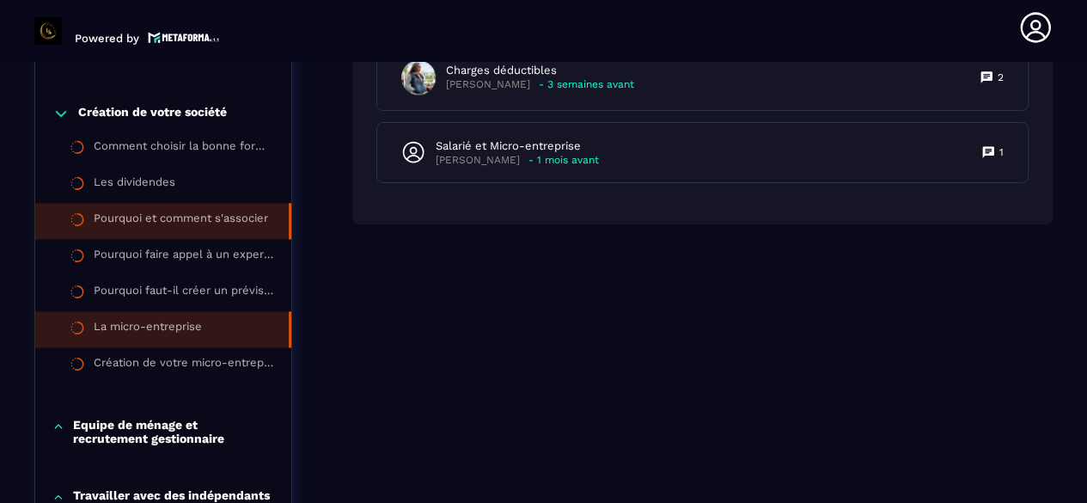
scroll to position [1034, 0]
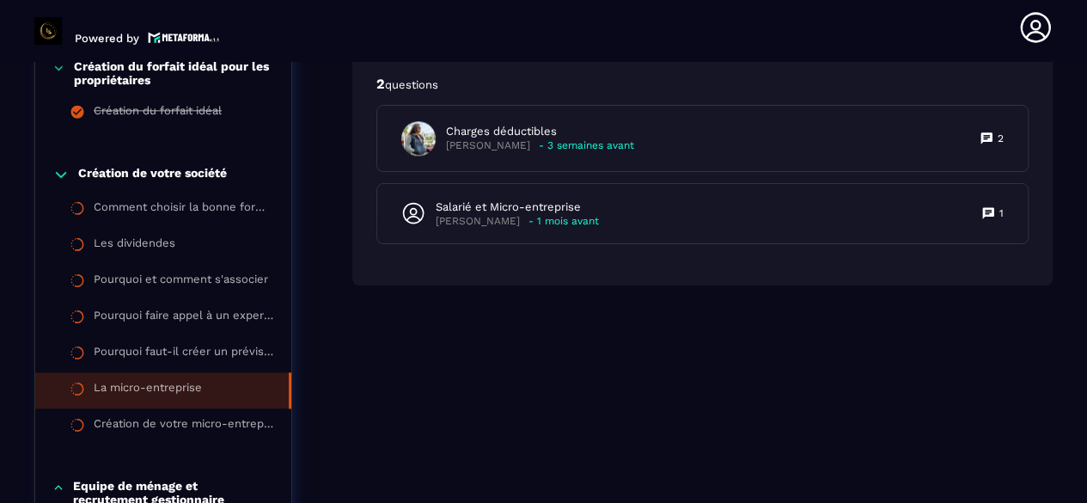
click at [58, 180] on icon at bounding box center [60, 174] width 17 height 17
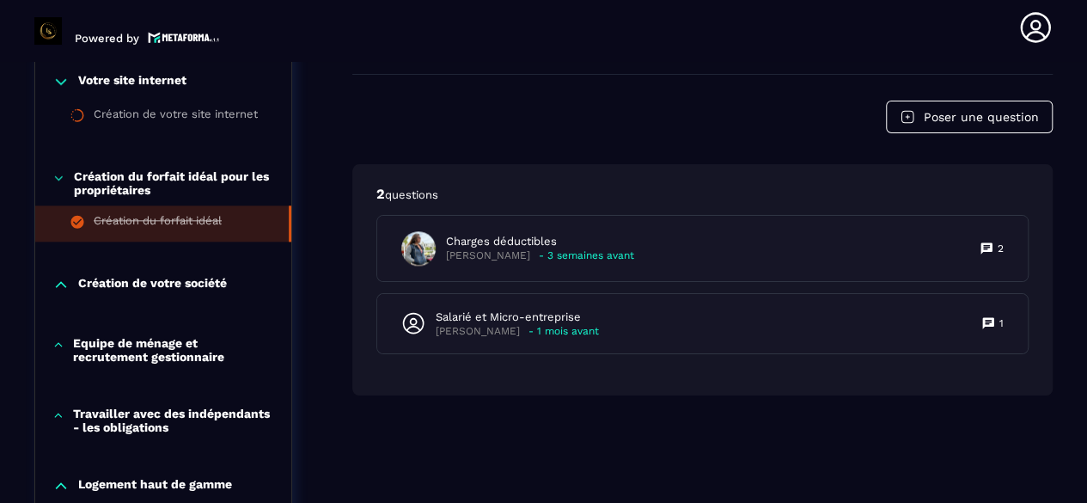
scroll to position [862, 0]
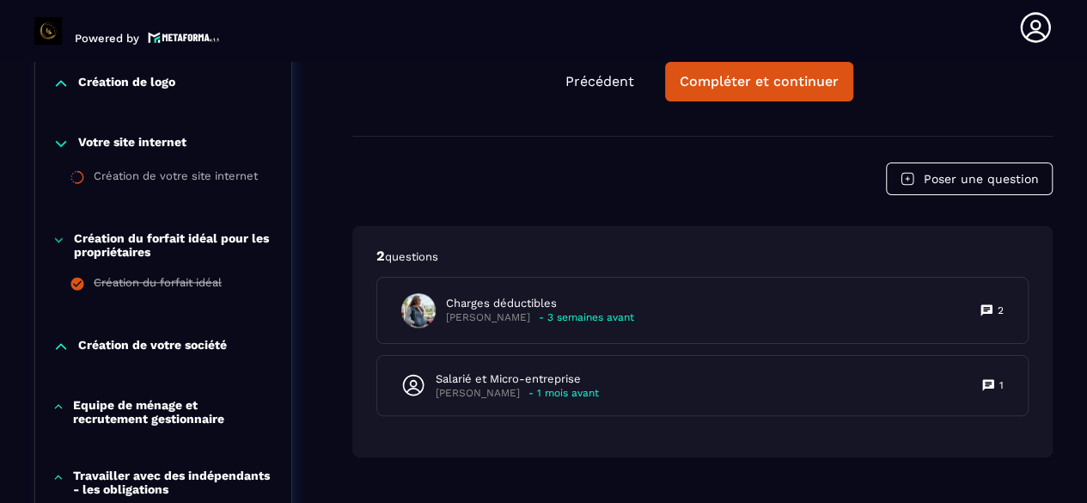
click at [65, 233] on div "Création du forfait idéal pour les propriétaires" at bounding box center [163, 244] width 256 height 27
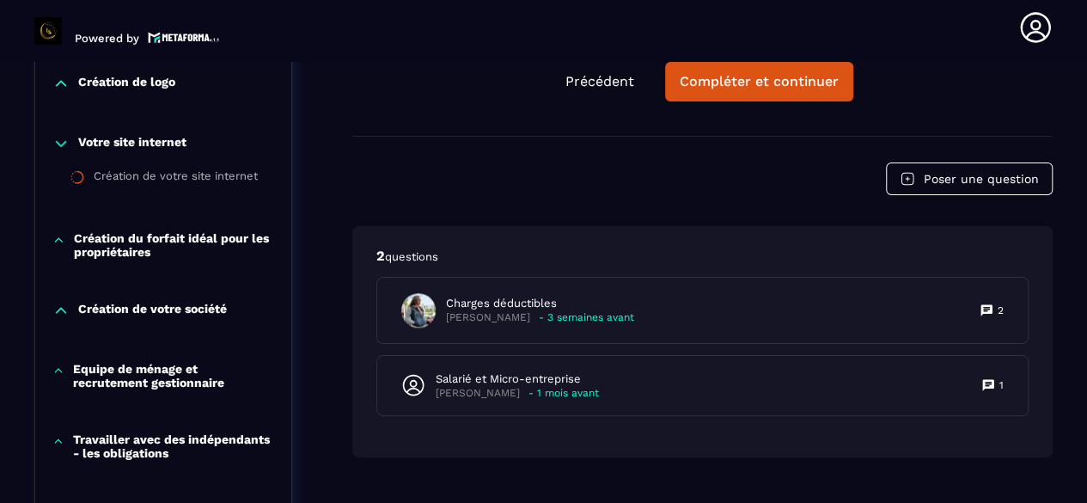
click at [58, 146] on icon at bounding box center [60, 143] width 17 height 17
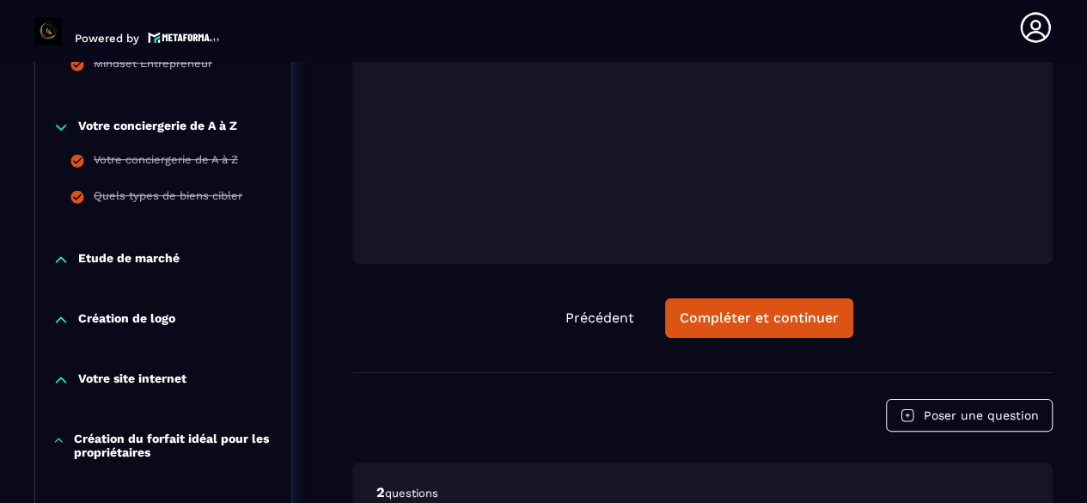
scroll to position [519, 0]
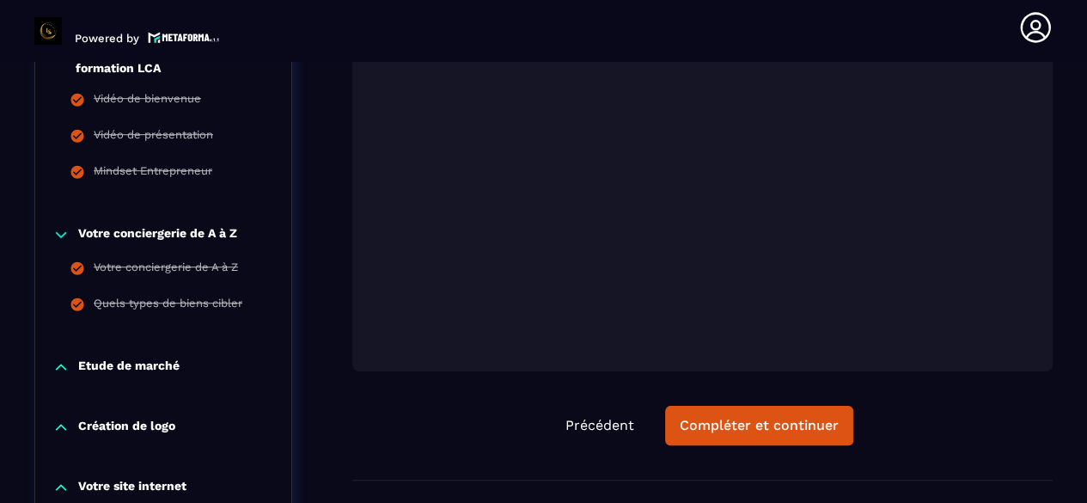
click at [58, 223] on div "Votre conciergerie de A à Z Votre conciergerie de A à Z Quels types de biens ci…" at bounding box center [163, 275] width 256 height 132
click at [64, 243] on icon at bounding box center [60, 234] width 17 height 17
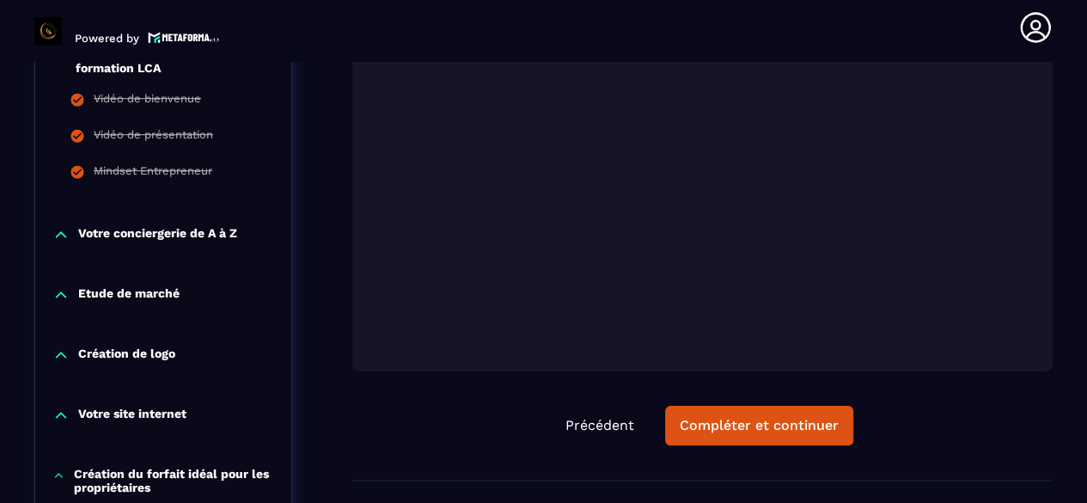
scroll to position [347, 0]
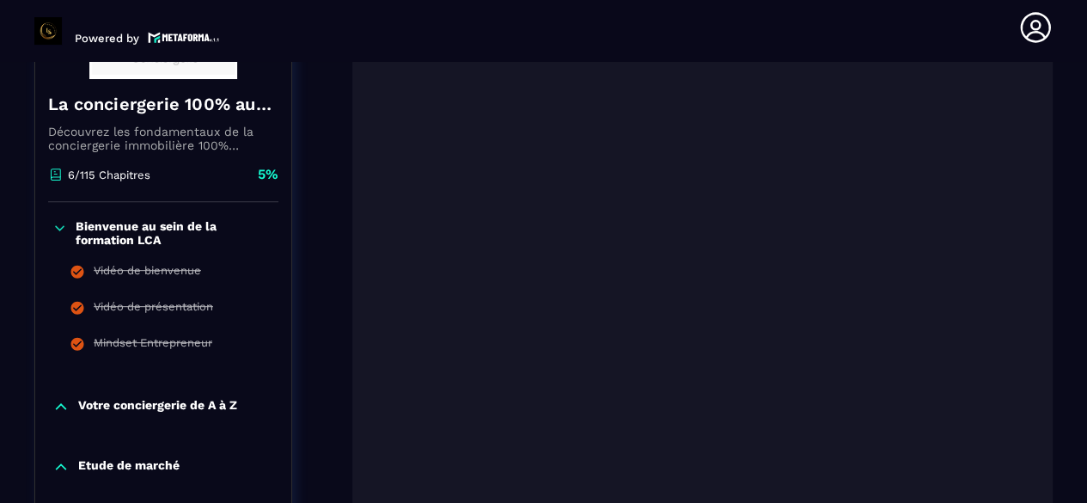
click at [62, 226] on icon at bounding box center [60, 227] width 9 height 4
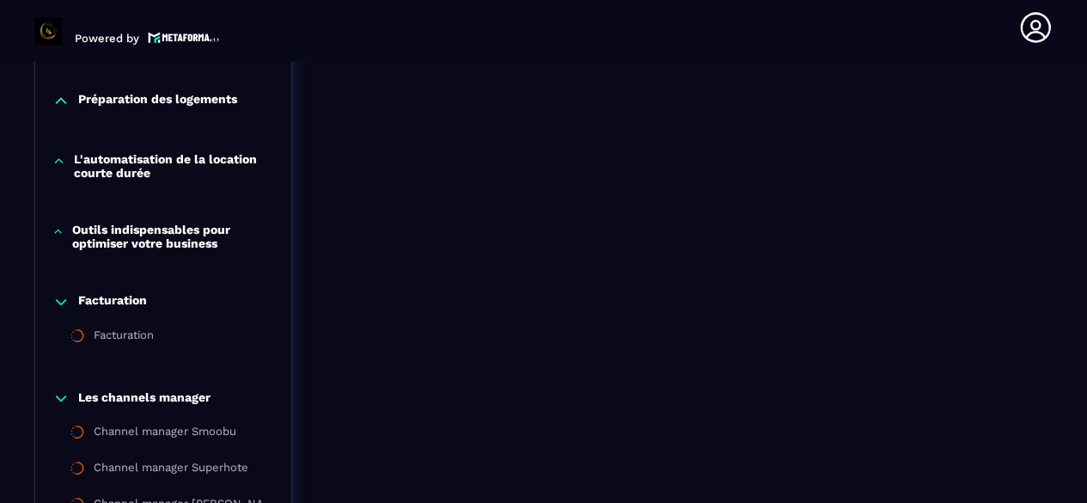
scroll to position [1550, 0]
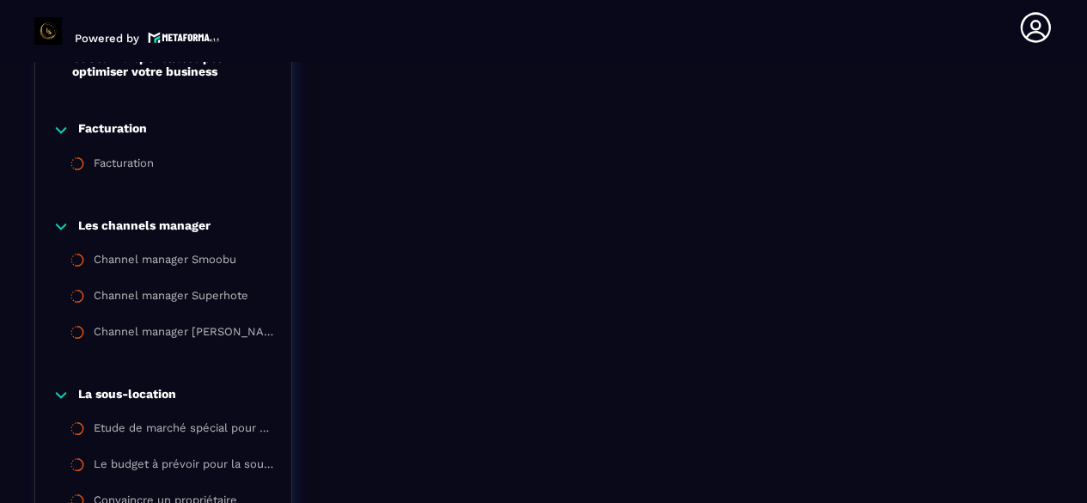
click at [57, 135] on icon at bounding box center [60, 129] width 17 height 17
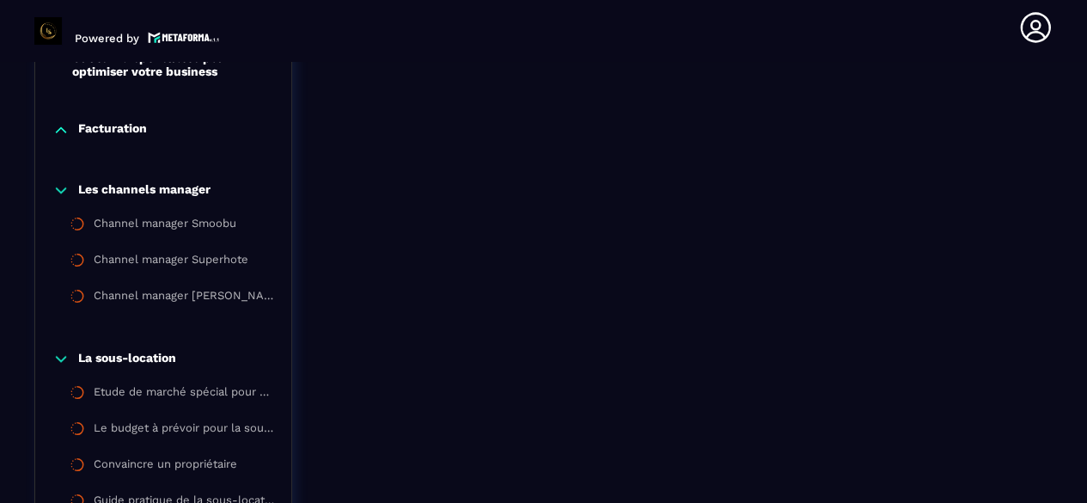
click at [62, 198] on icon at bounding box center [60, 189] width 17 height 17
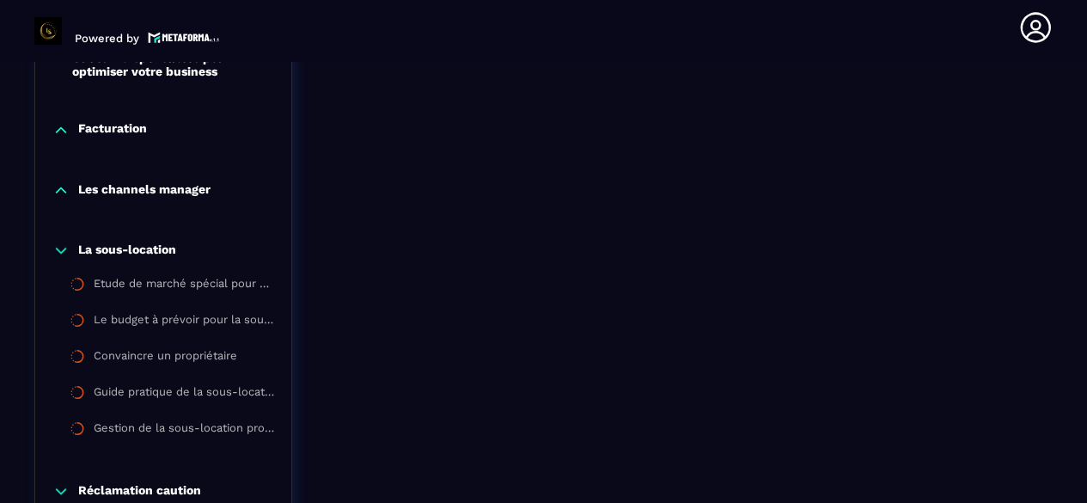
click at [67, 259] on icon at bounding box center [60, 249] width 17 height 17
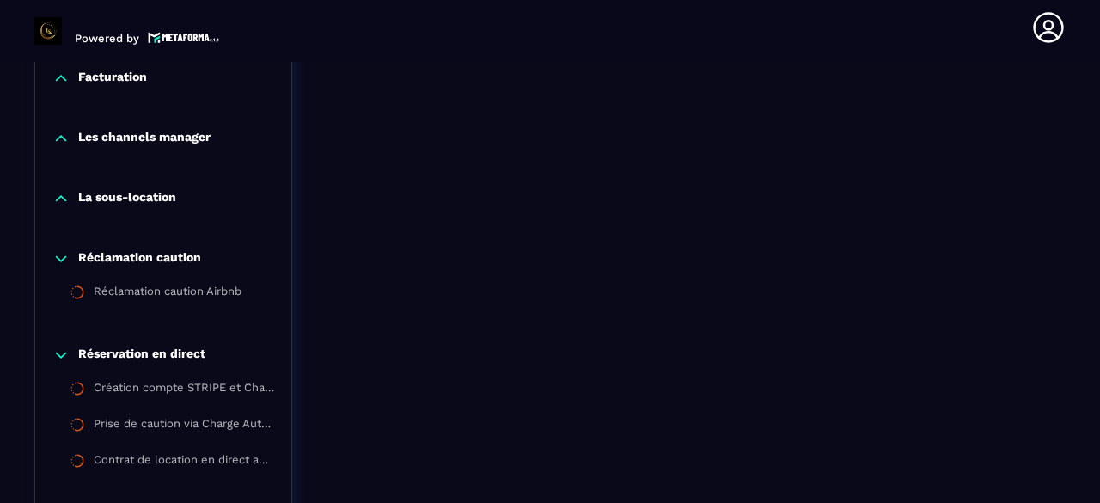
scroll to position [1636, 0]
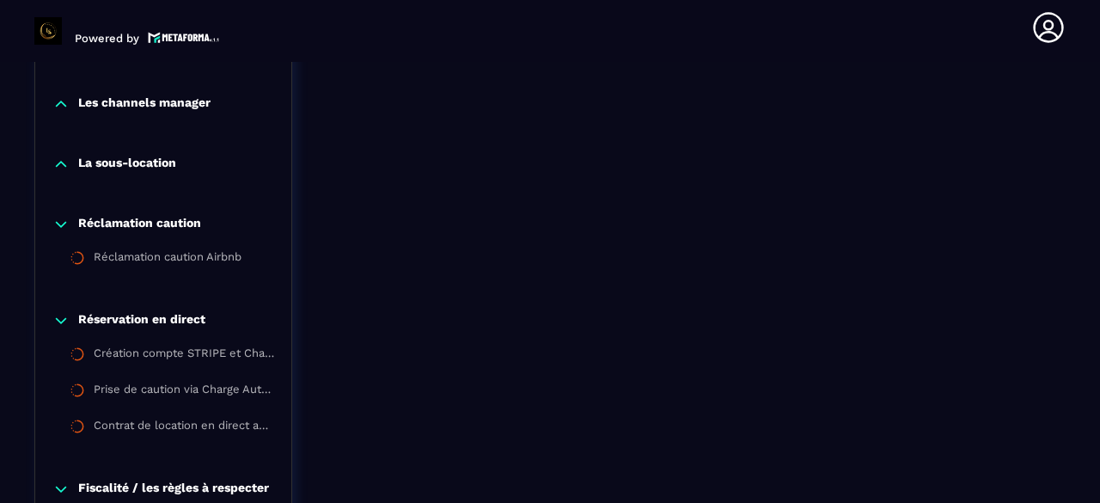
click at [63, 233] on icon at bounding box center [60, 224] width 17 height 17
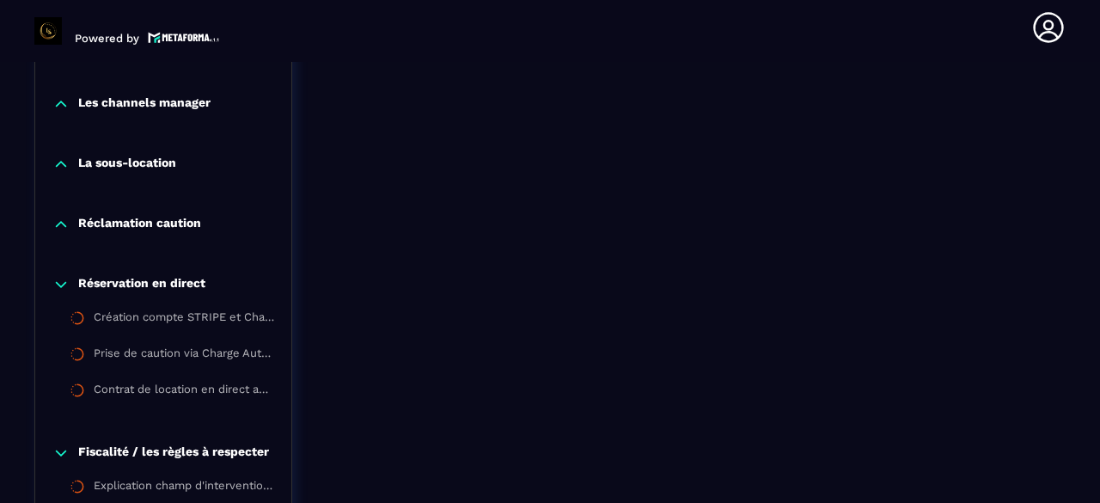
click at [64, 293] on icon at bounding box center [60, 284] width 17 height 17
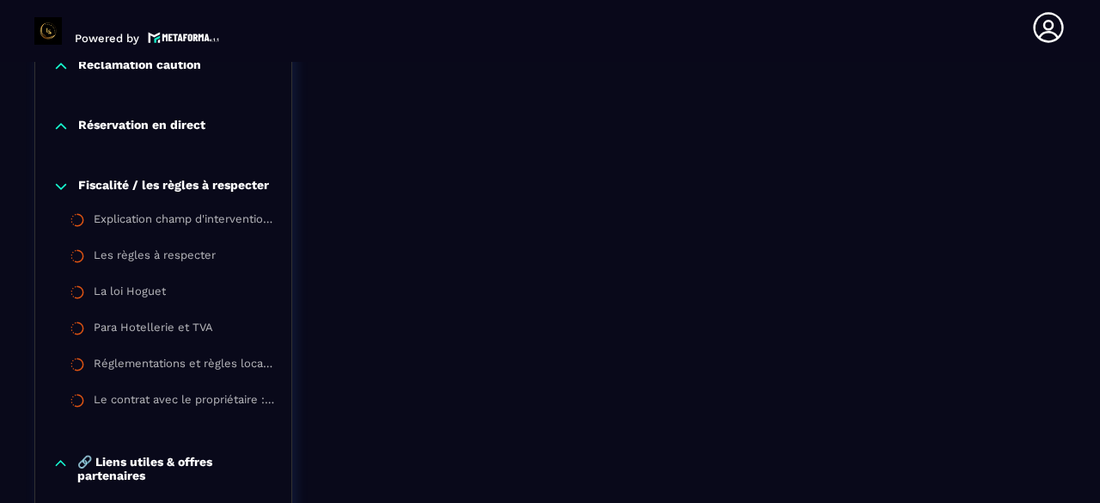
scroll to position [1807, 0]
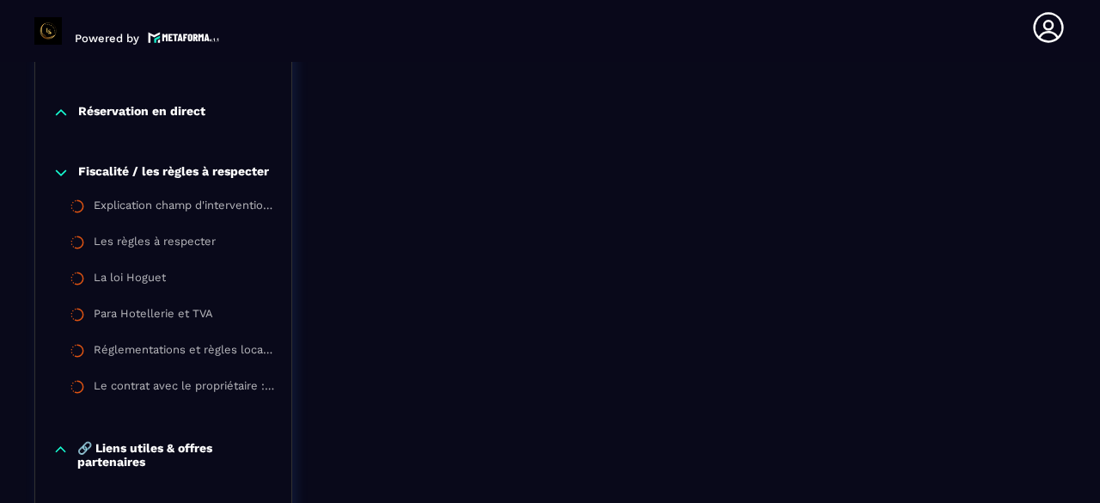
click at [64, 181] on icon at bounding box center [60, 172] width 17 height 17
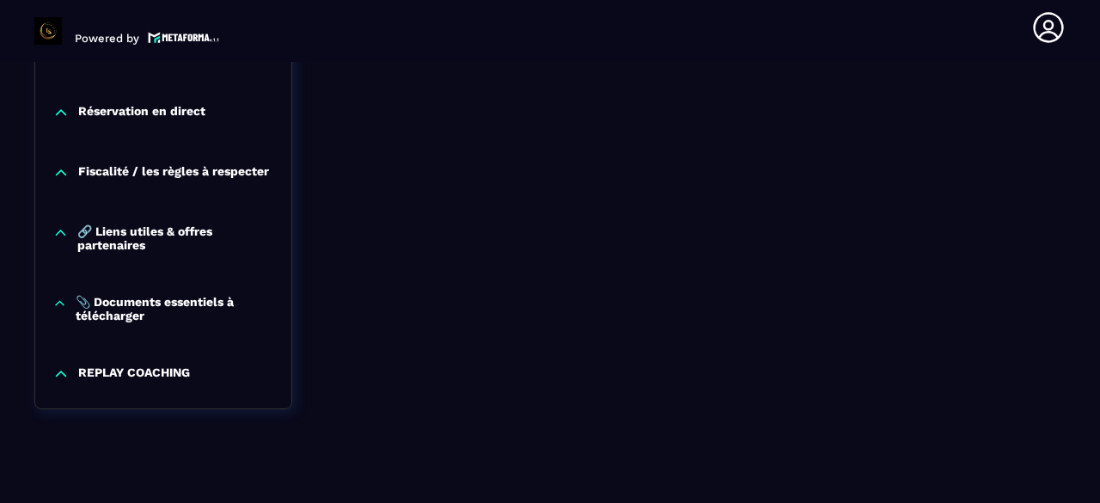
click at [67, 240] on icon at bounding box center [60, 232] width 16 height 17
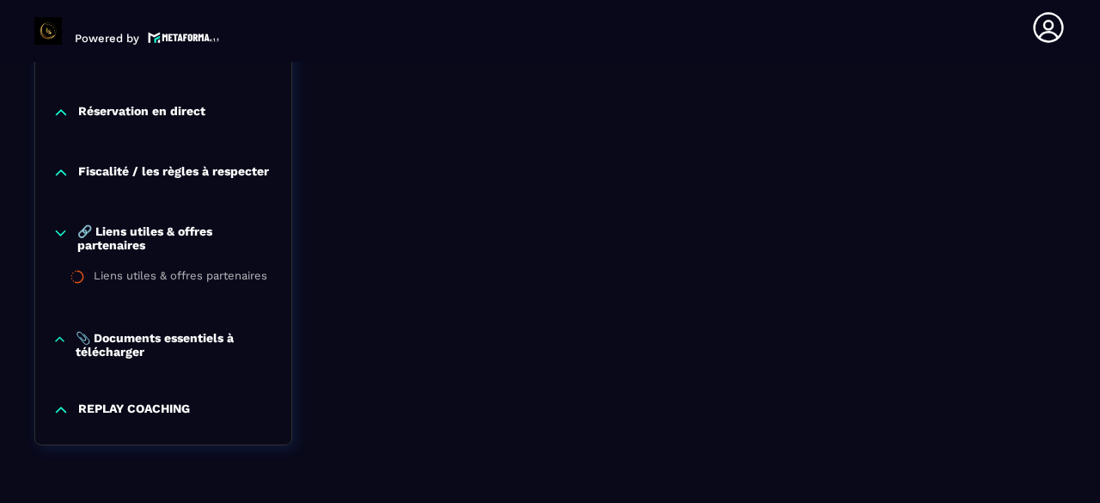
click at [67, 241] on icon at bounding box center [60, 232] width 16 height 17
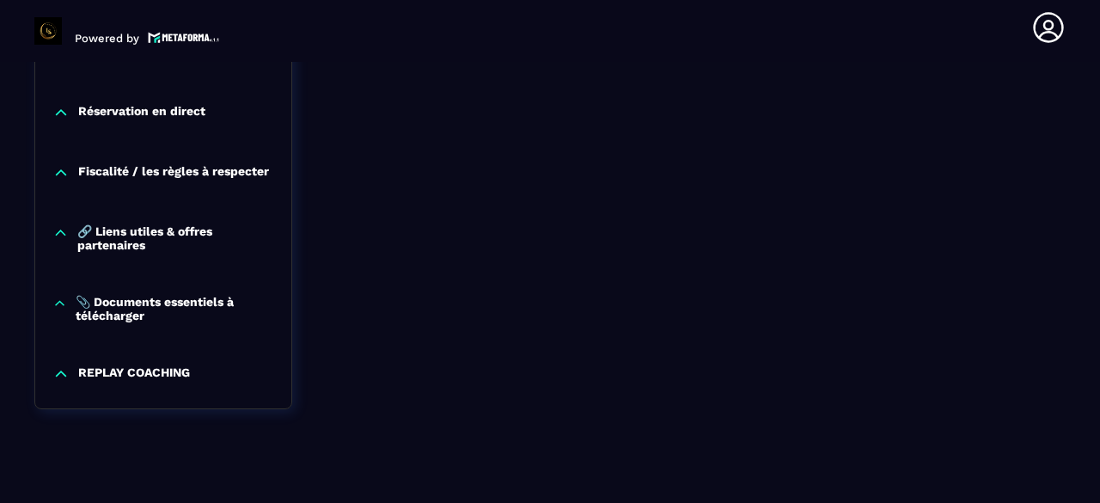
click at [134, 168] on div "Fiscalité / les règles à respecter" at bounding box center [163, 177] width 256 height 60
click at [128, 181] on p "Fiscalité / les règles à respecter" at bounding box center [173, 172] width 191 height 17
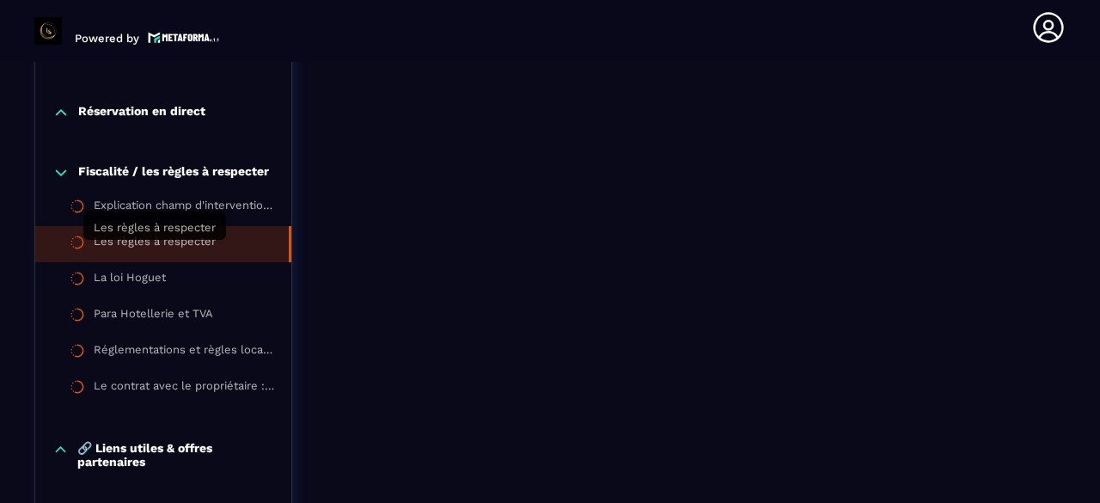
click at [132, 252] on div "Les règles à respecter" at bounding box center [155, 244] width 122 height 19
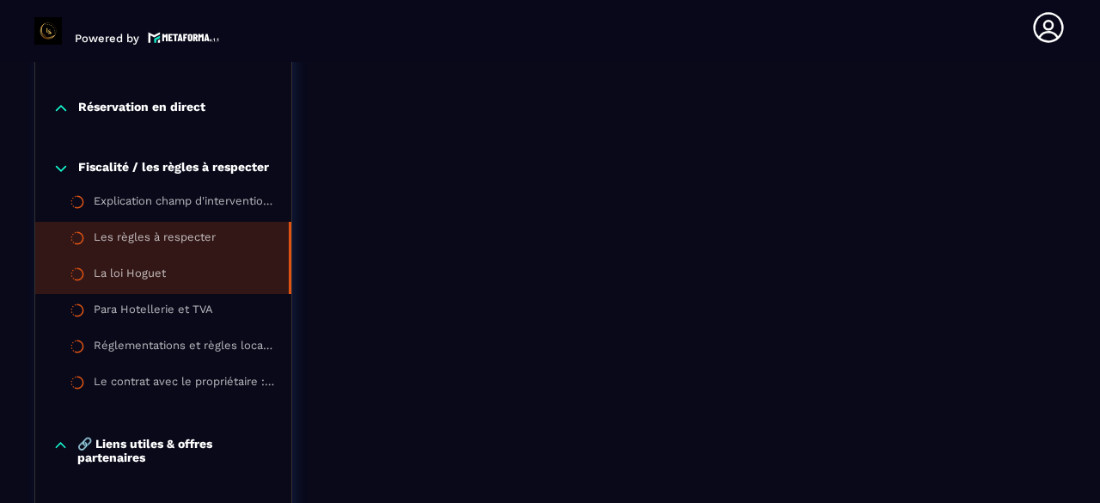
scroll to position [1810, 0]
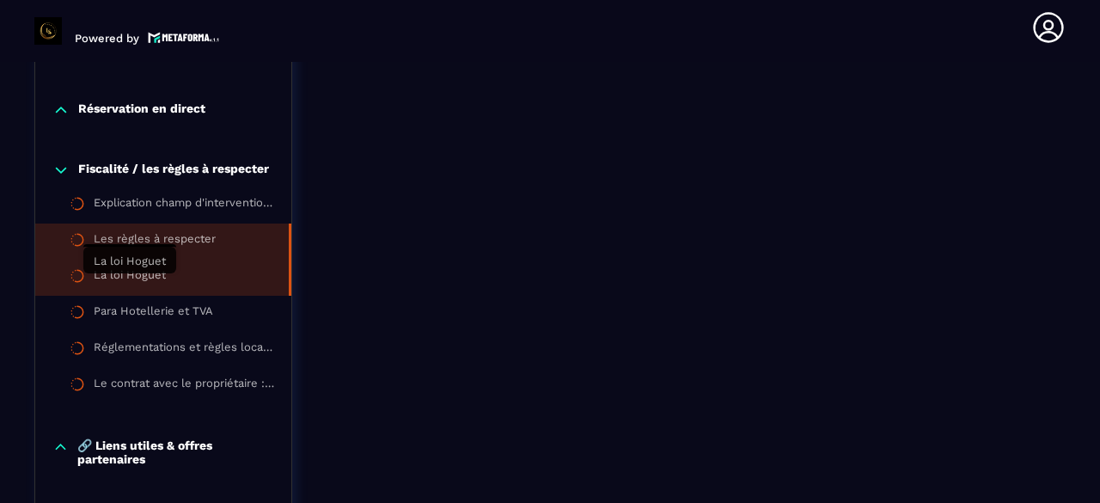
click at [155, 287] on div "La loi Hoguet" at bounding box center [130, 277] width 72 height 19
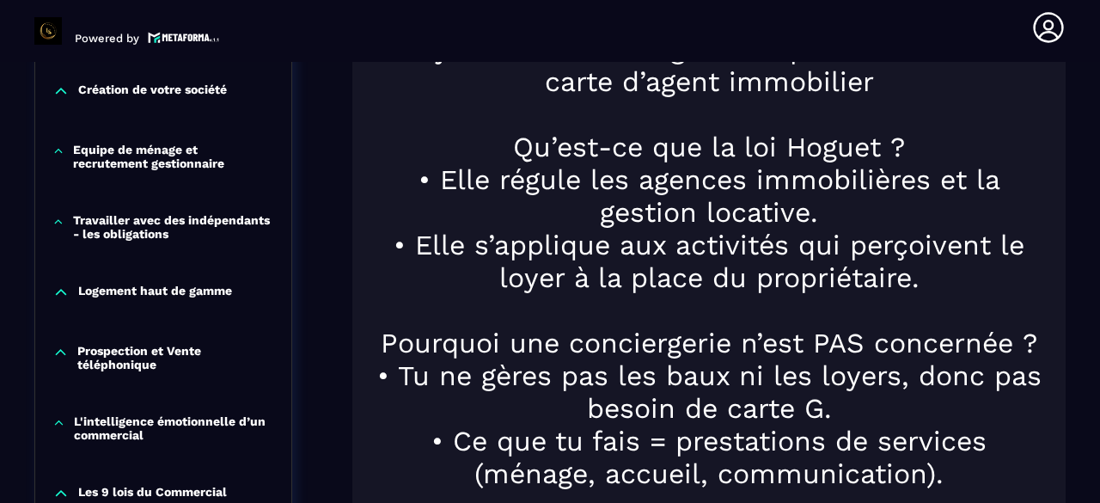
scroll to position [951, 0]
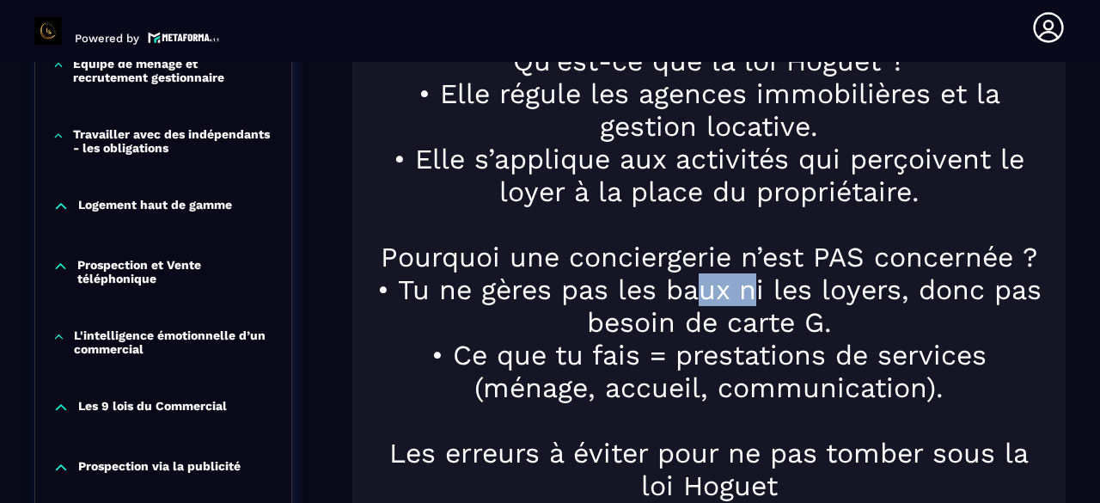
drag, startPoint x: 682, startPoint y: 295, endPoint x: 742, endPoint y: 298, distance: 60.2
click at [742, 298] on h1 "• Tu ne gères pas les baux ni les loyers, donc pas besoin de carte G." at bounding box center [708, 305] width 679 height 65
drag, startPoint x: 634, startPoint y: 290, endPoint x: 775, endPoint y: 313, distance: 142.6
click at [743, 303] on h1 "• Tu ne gères pas les baux ni les loyers, donc pas besoin de carte G." at bounding box center [708, 305] width 679 height 65
click at [704, 302] on h1 "• Tu ne gères pas les baux ni les loyers, donc pas besoin de carte G." at bounding box center [708, 305] width 679 height 65
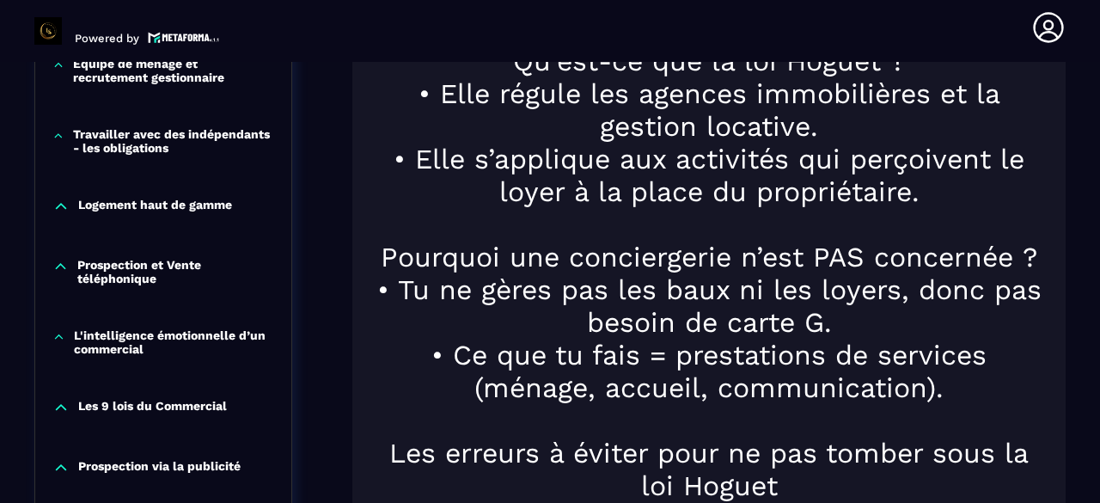
click at [661, 284] on h1 "• Tu ne gères pas les baux ni les loyers, donc pas besoin de carte G." at bounding box center [708, 305] width 679 height 65
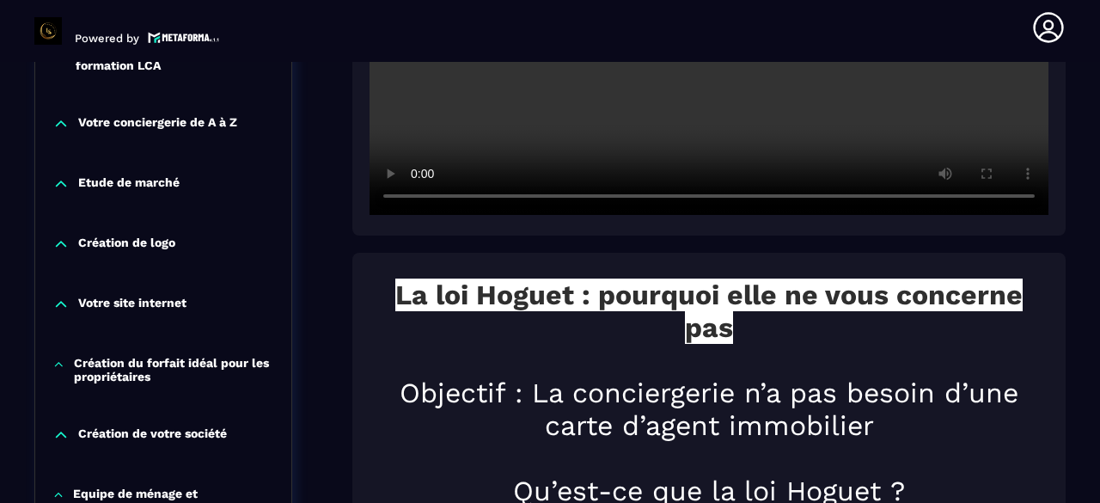
scroll to position [436, 0]
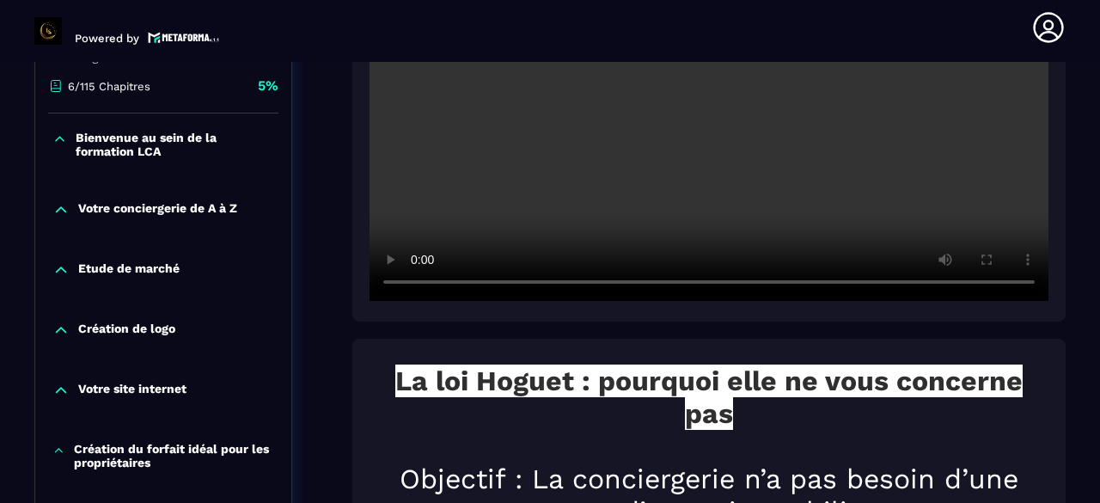
click at [143, 267] on p "Etude de marché" at bounding box center [128, 269] width 101 height 17
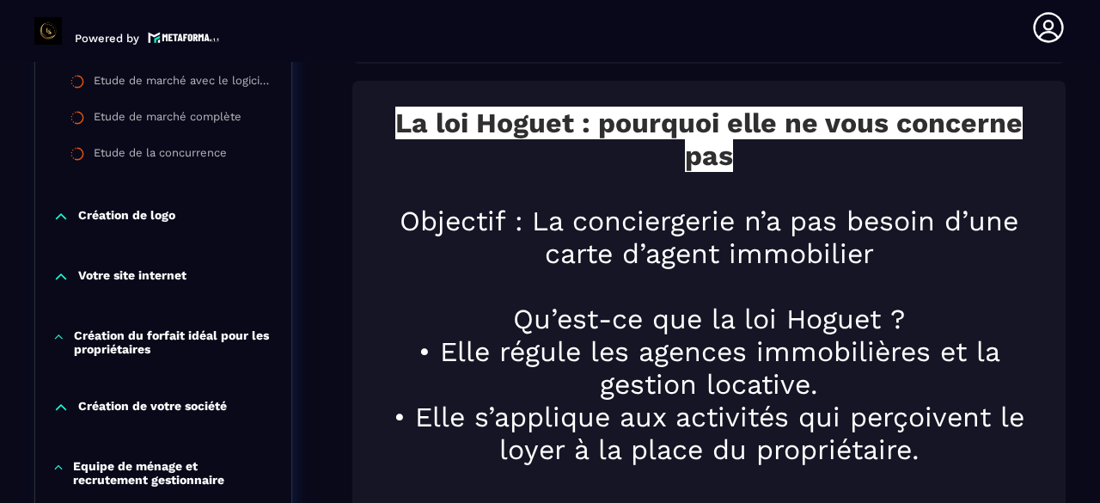
scroll to position [779, 0]
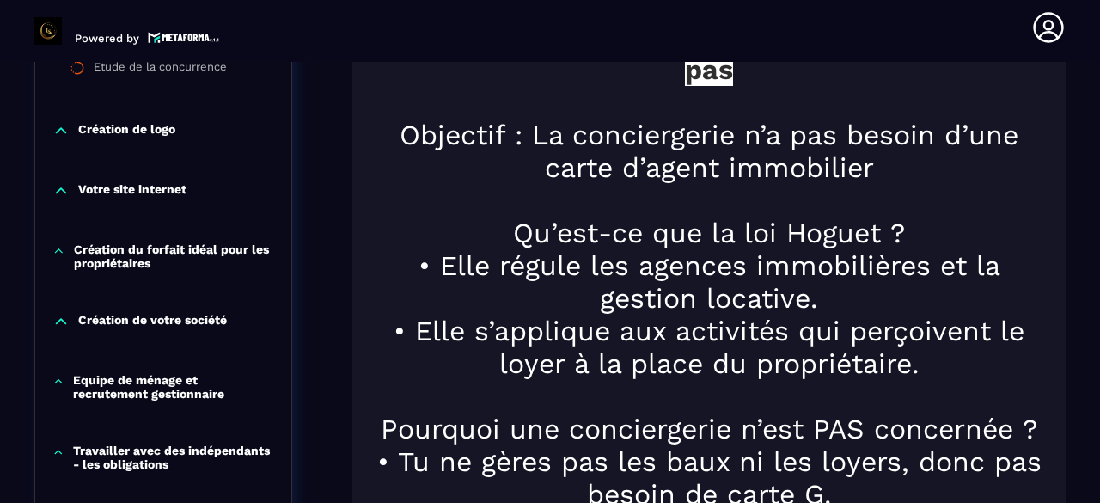
click at [213, 319] on p "Création de votre société" at bounding box center [152, 321] width 149 height 17
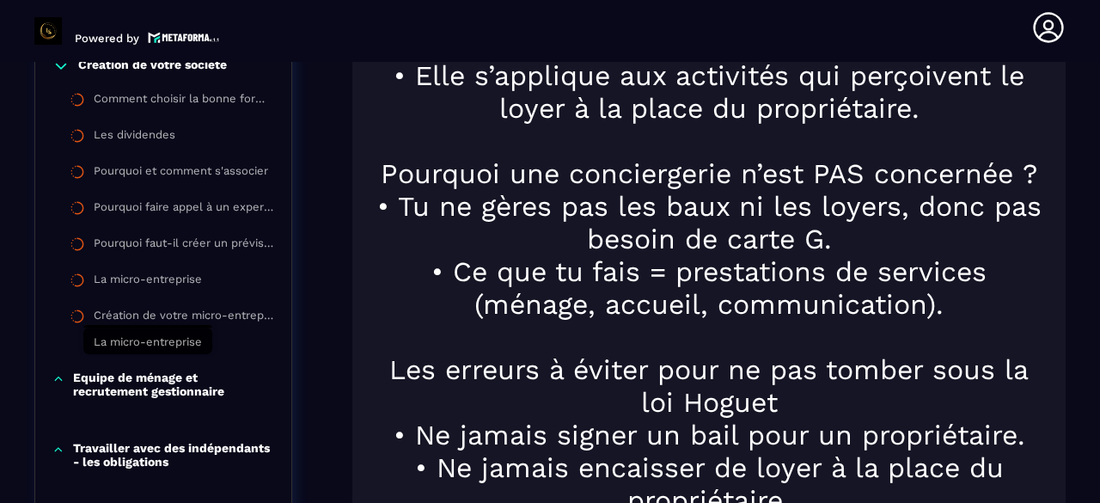
scroll to position [1123, 0]
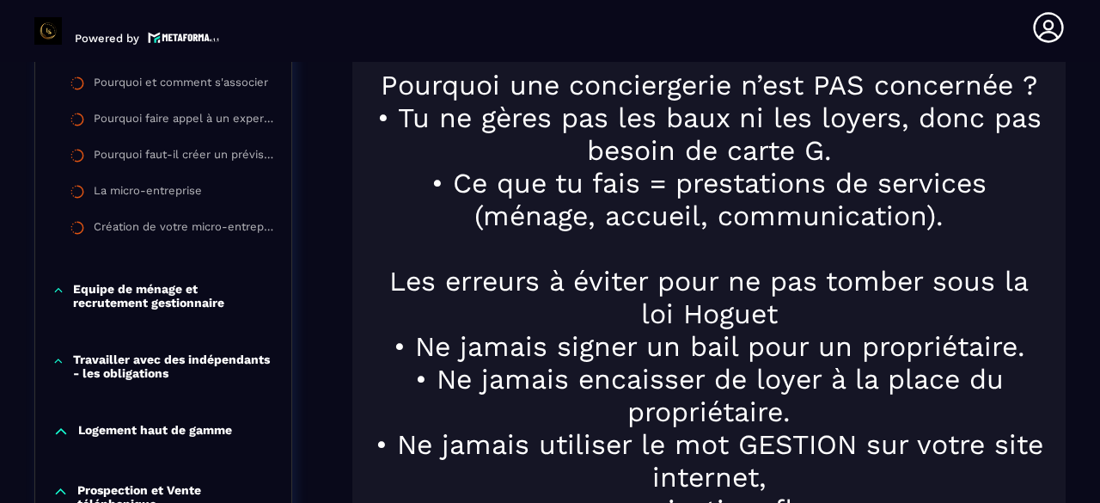
click at [206, 372] on p "Travailler avec des indépendants - les obligations" at bounding box center [173, 365] width 201 height 27
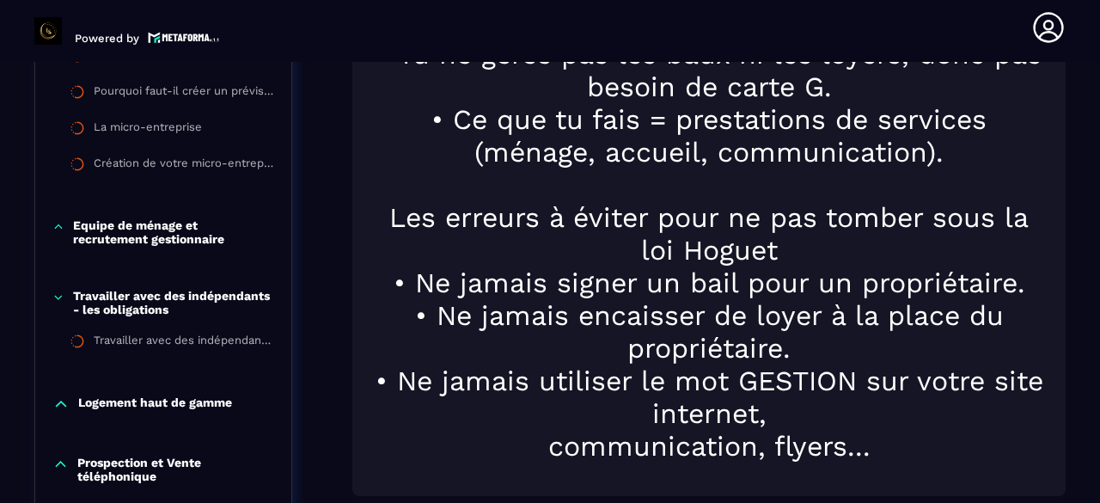
scroll to position [1209, 0]
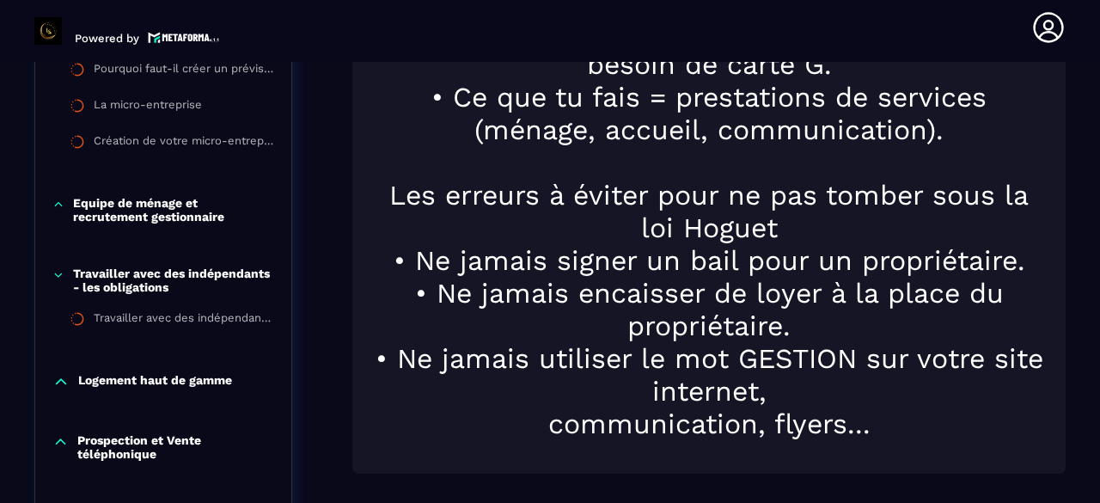
click at [198, 383] on p "Logement haut de gamme" at bounding box center [155, 381] width 154 height 17
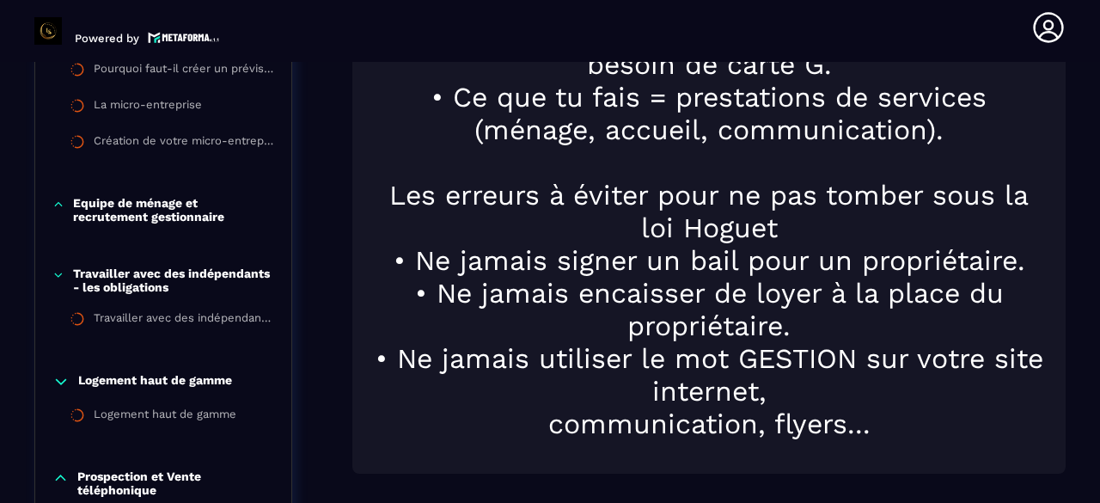
click at [204, 375] on div "Logement haut de gamme Logement haut de gamme" at bounding box center [163, 404] width 256 height 96
click at [204, 386] on p "Logement haut de gamme" at bounding box center [155, 381] width 154 height 17
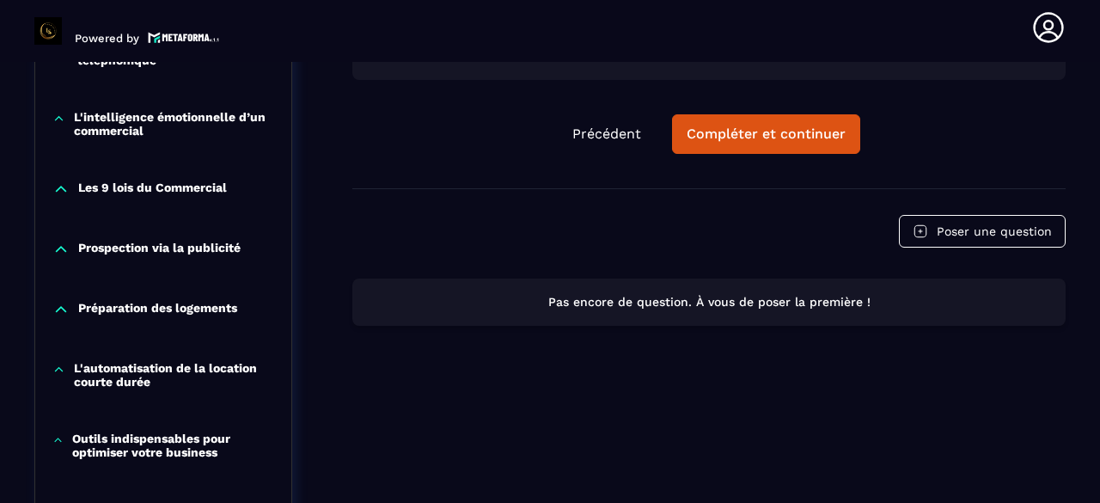
scroll to position [1638, 0]
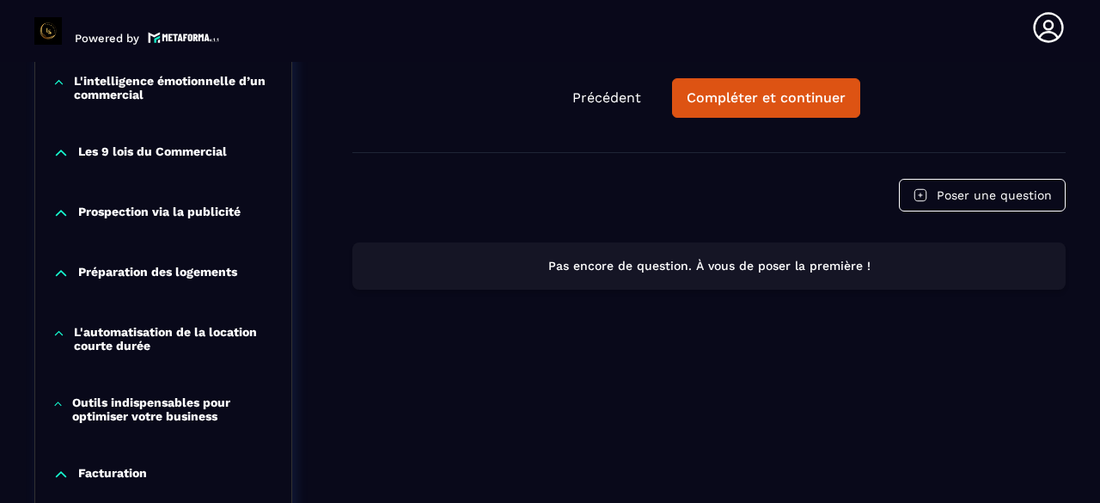
click at [228, 336] on p "L'automatisation de la location courte durée" at bounding box center [174, 338] width 200 height 27
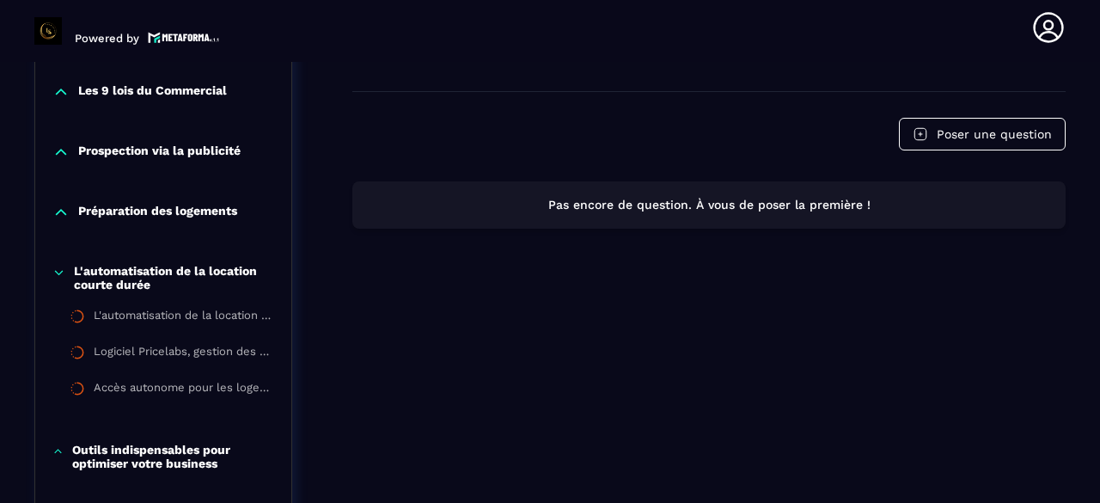
scroll to position [1724, 0]
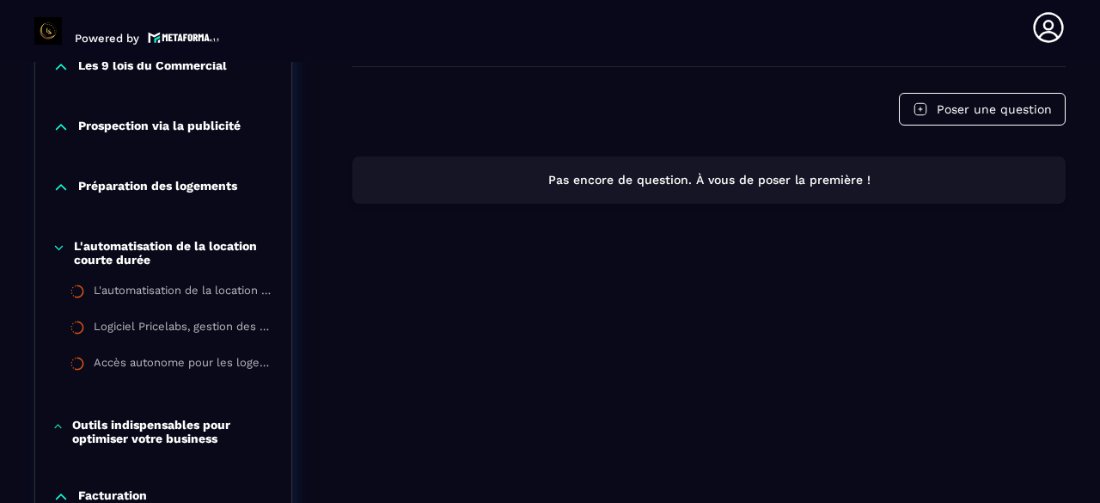
click at [232, 257] on p "L'automatisation de la location courte durée" at bounding box center [174, 252] width 200 height 27
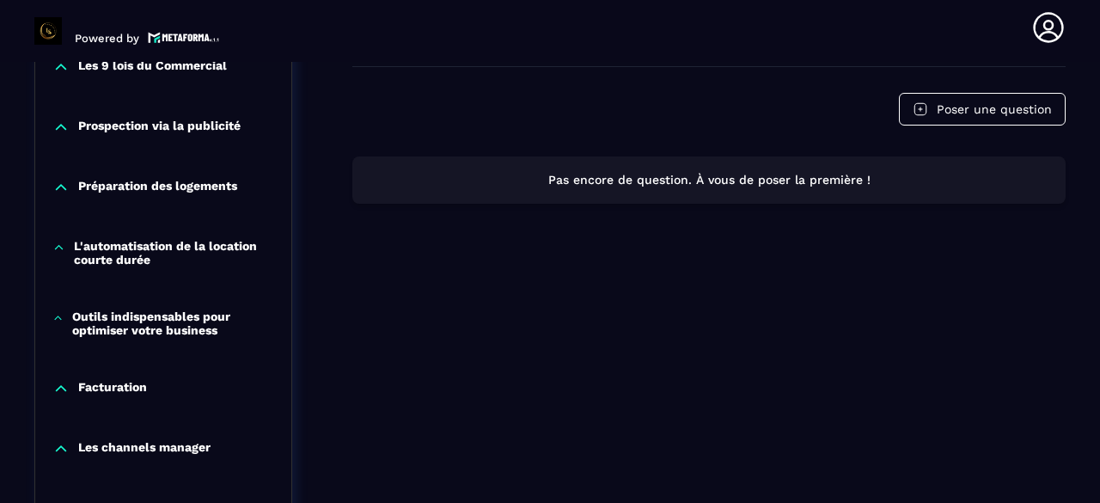
click at [128, 393] on p "Facturation" at bounding box center [112, 388] width 69 height 17
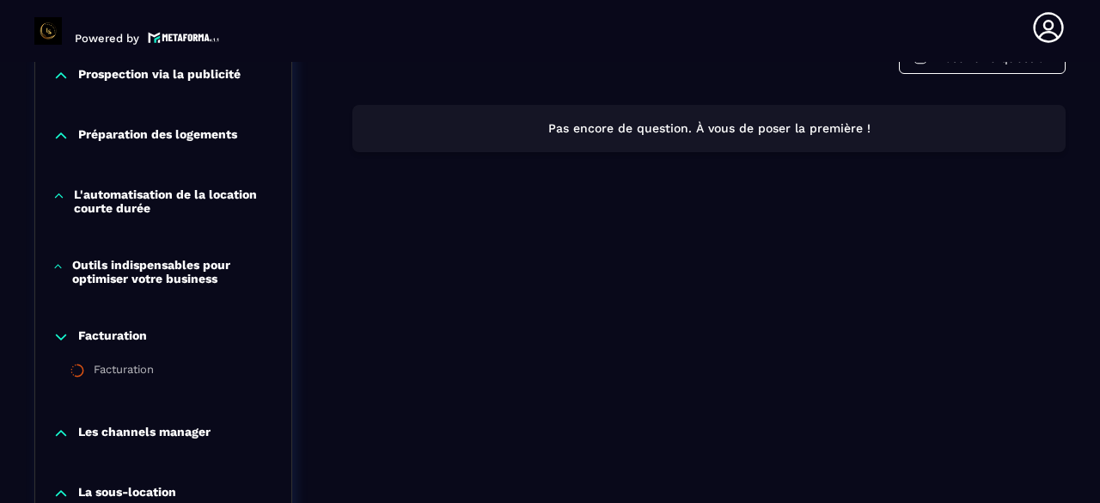
scroll to position [1810, 0]
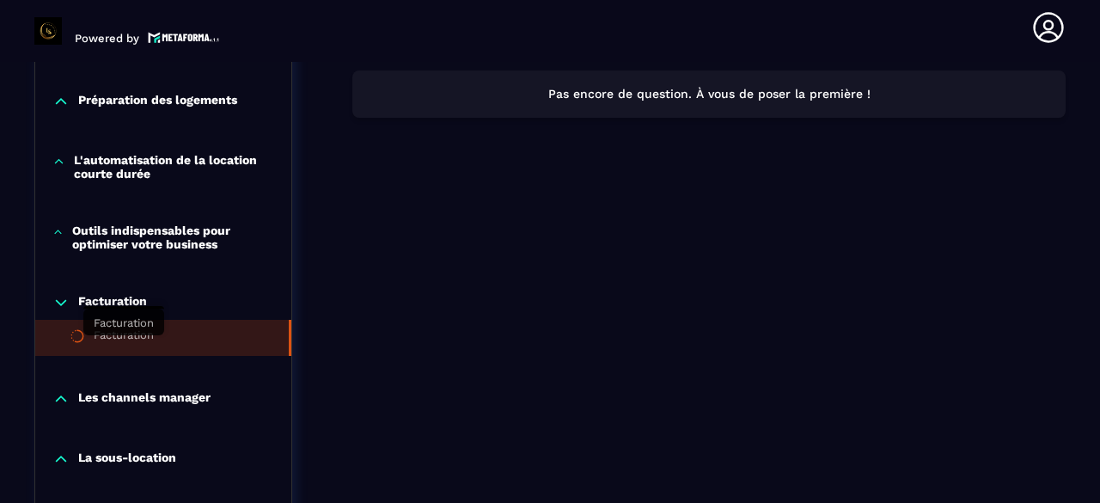
click at [142, 338] on div "Facturation" at bounding box center [124, 337] width 60 height 19
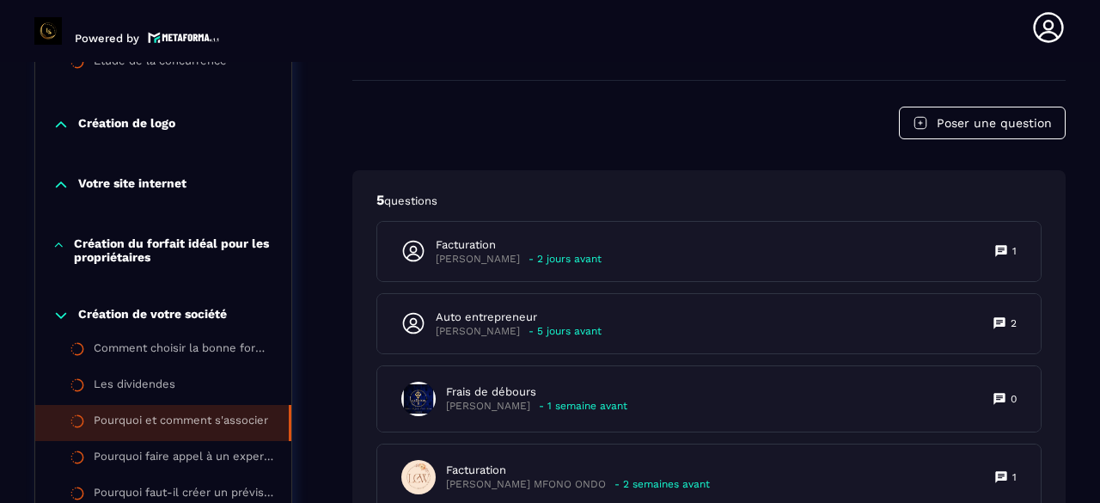
scroll to position [951, 0]
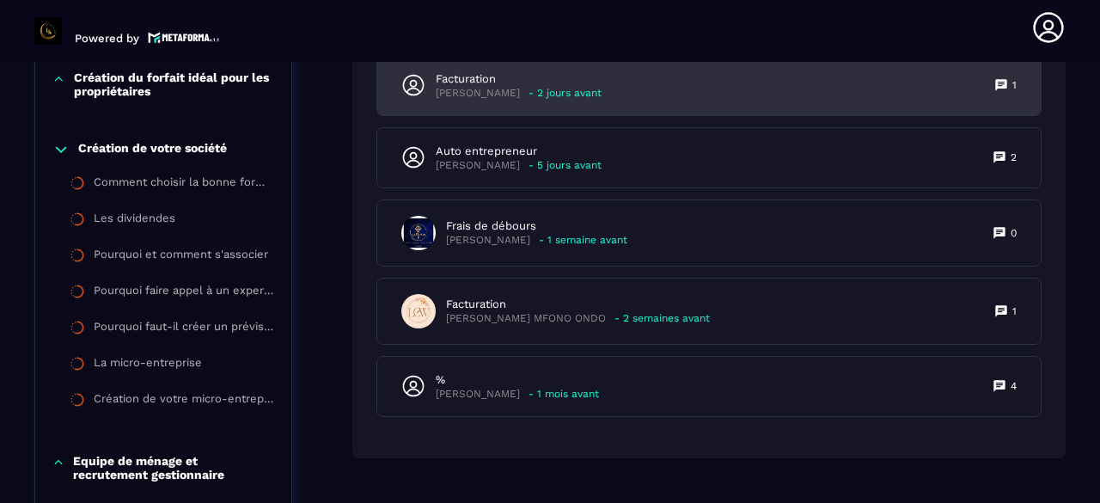
click at [589, 101] on div "Facturation [PERSON_NAME] - 2 jours avant 1" at bounding box center [708, 85] width 663 height 59
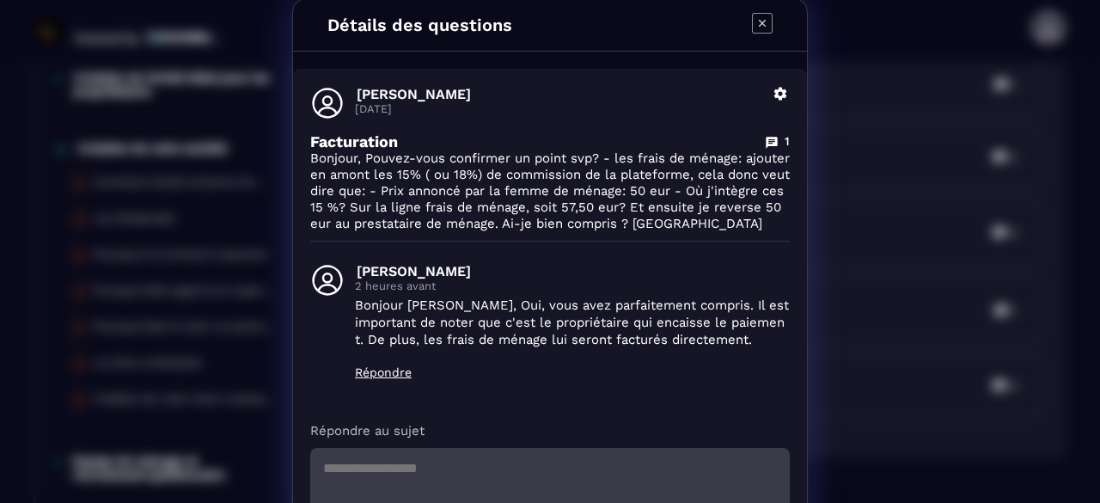
scroll to position [0, 0]
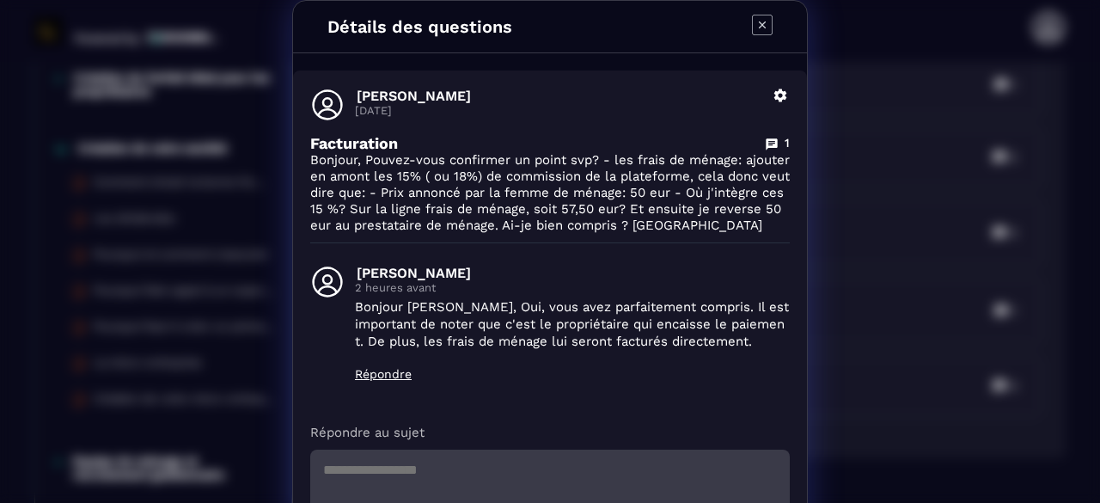
click at [752, 26] on icon "Modal window" at bounding box center [762, 25] width 21 height 21
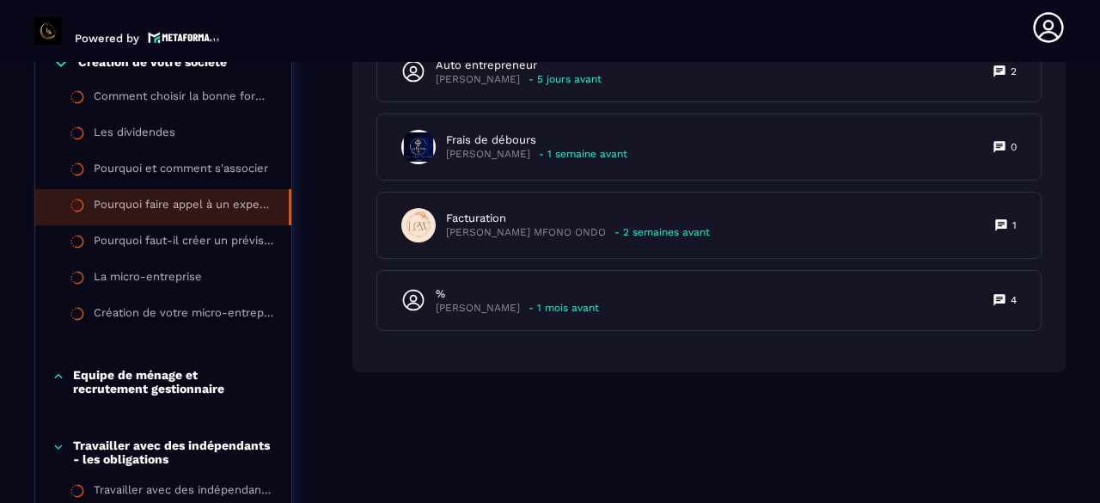
scroll to position [1123, 0]
